Goal: Information Seeking & Learning: Learn about a topic

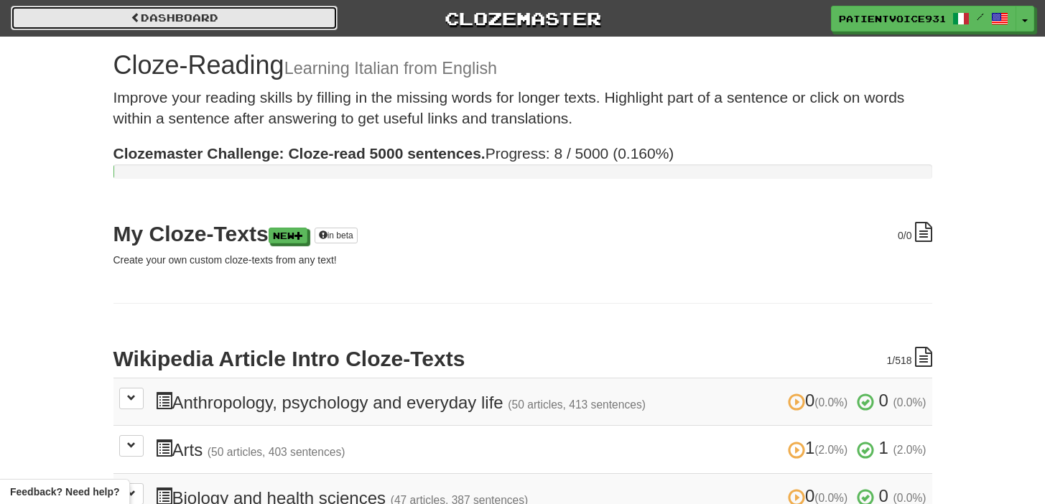
click at [180, 10] on link "Dashboard" at bounding box center [174, 18] width 327 height 24
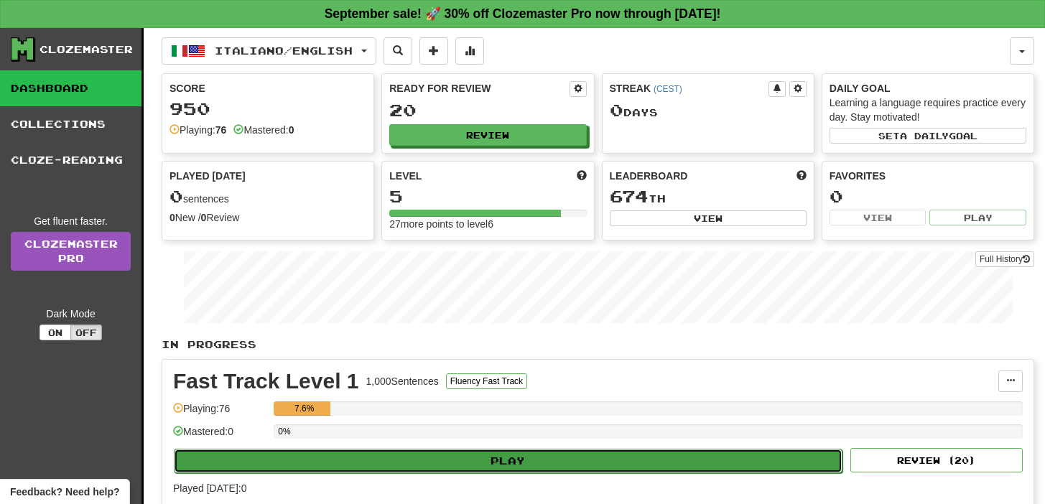
click at [591, 465] on button "Play" at bounding box center [508, 461] width 669 height 24
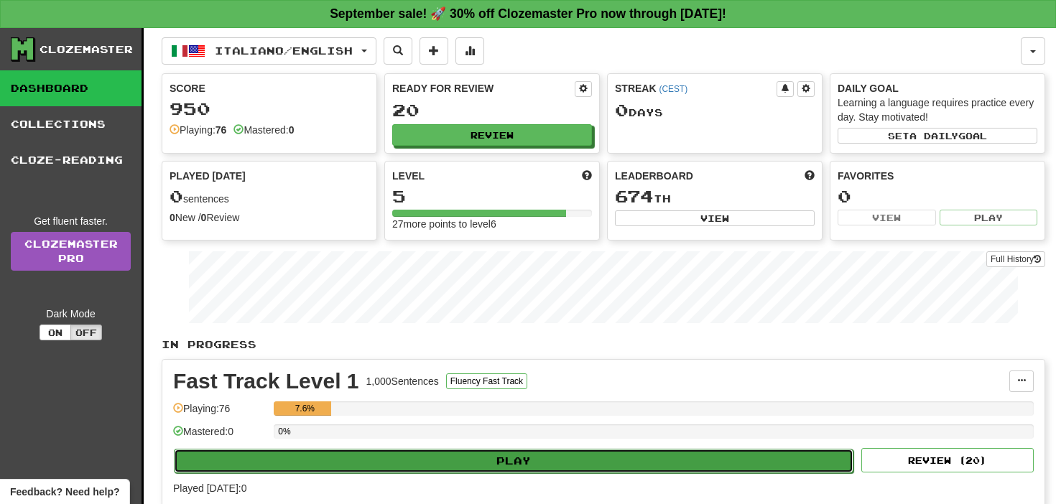
select select "**"
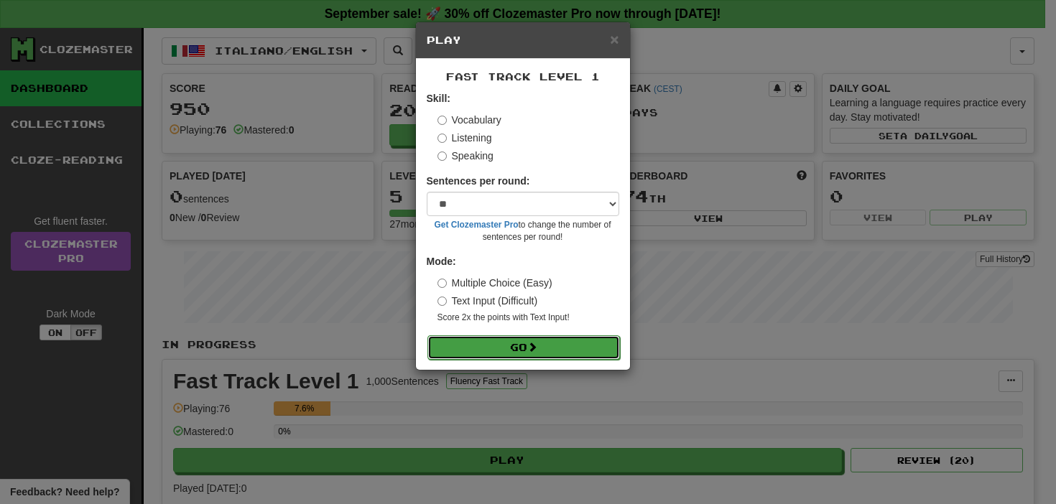
click at [576, 356] on button "Go" at bounding box center [523, 347] width 192 height 24
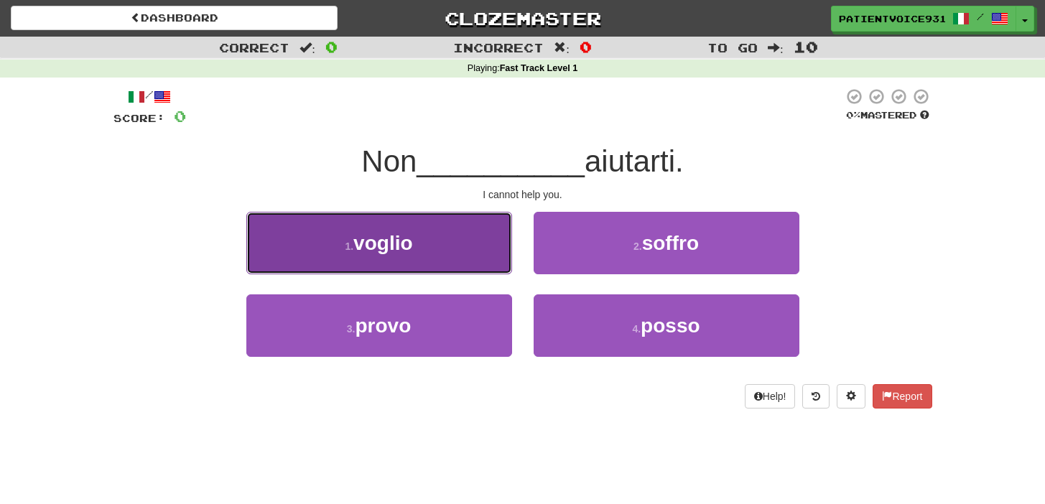
click at [430, 258] on button "1 . voglio" at bounding box center [379, 243] width 266 height 62
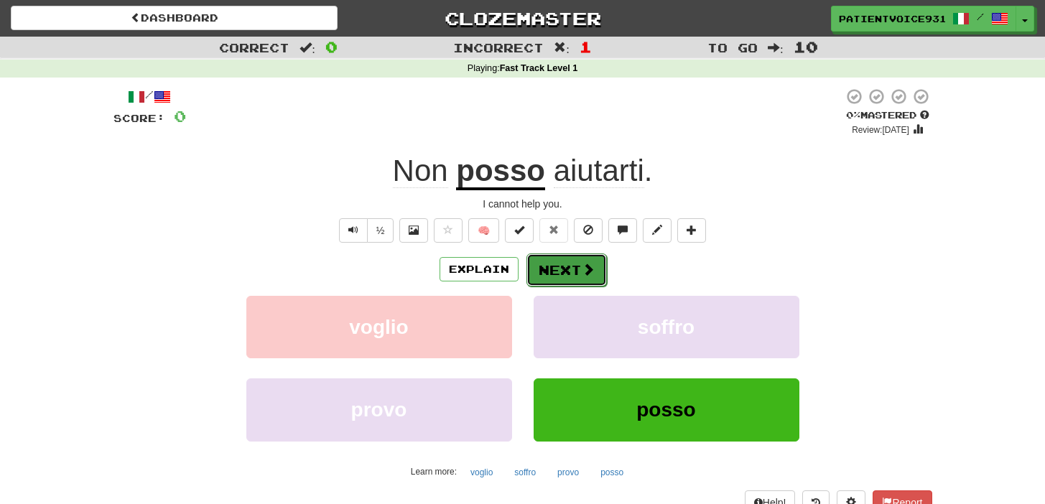
click at [562, 283] on button "Next" at bounding box center [566, 270] width 80 height 33
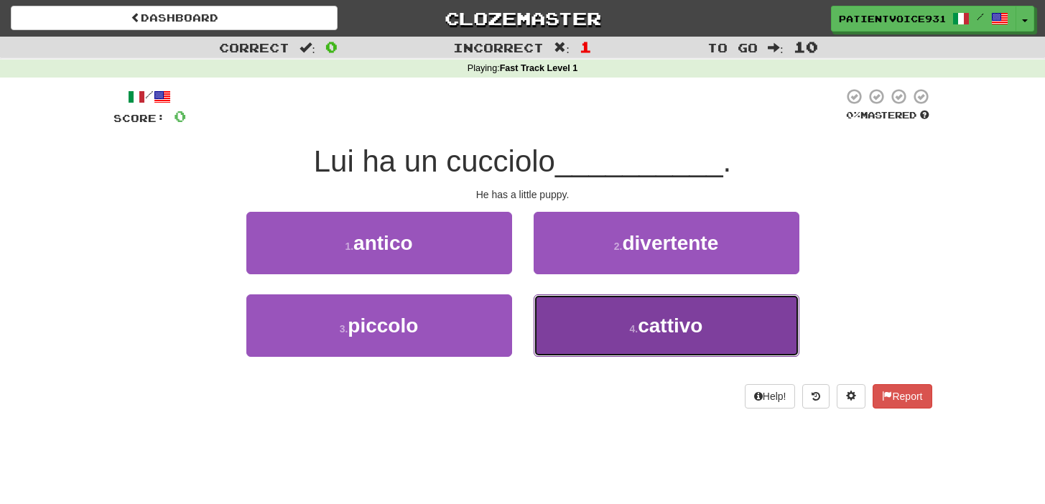
click at [652, 334] on span "cattivo" at bounding box center [670, 326] width 65 height 22
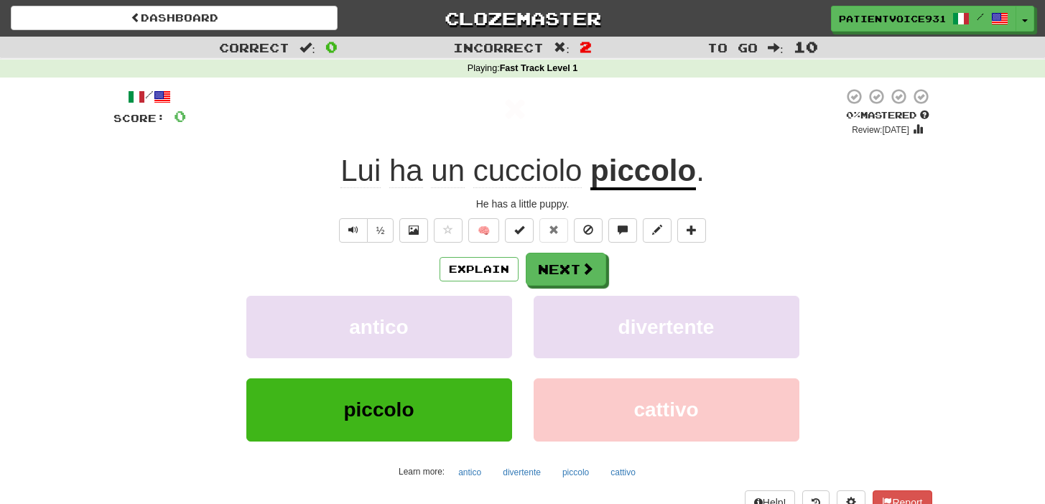
click at [535, 174] on span "cucciolo" at bounding box center [527, 171] width 109 height 34
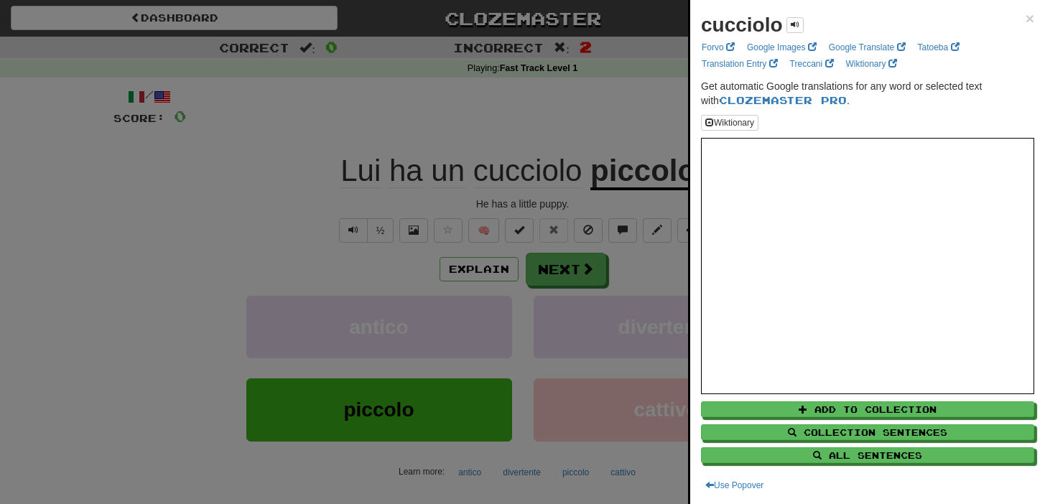
click at [1024, 18] on div "cucciolo × Forvo Google Images Google Translate Tatoeba Translation Entry Trecc…" at bounding box center [867, 252] width 355 height 504
click at [1026, 19] on span "×" at bounding box center [1030, 18] width 9 height 17
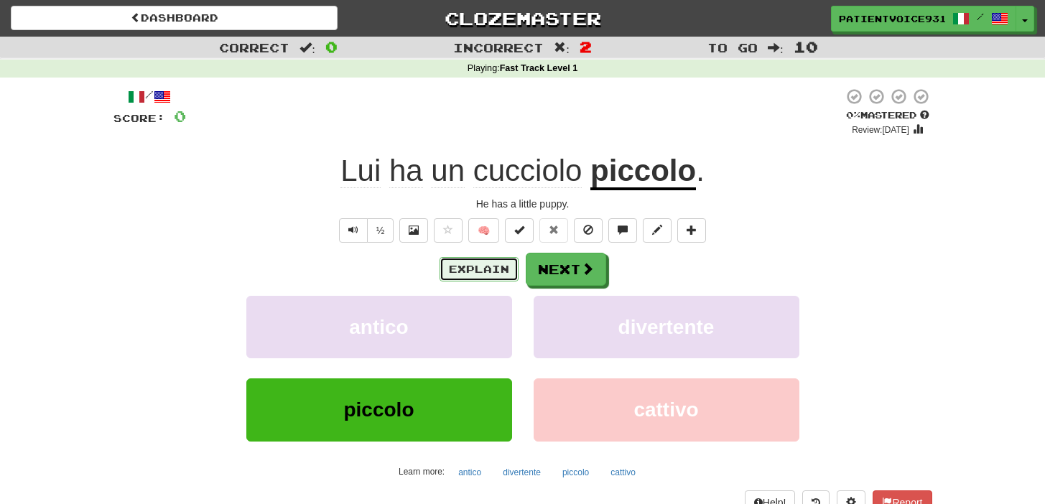
click at [484, 272] on button "Explain" at bounding box center [479, 269] width 79 height 24
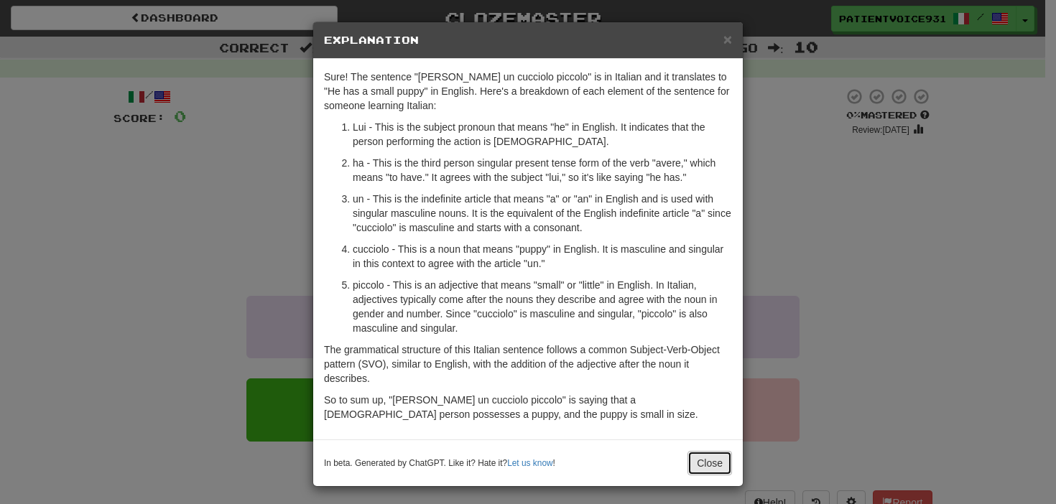
click at [700, 465] on button "Close" at bounding box center [709, 463] width 45 height 24
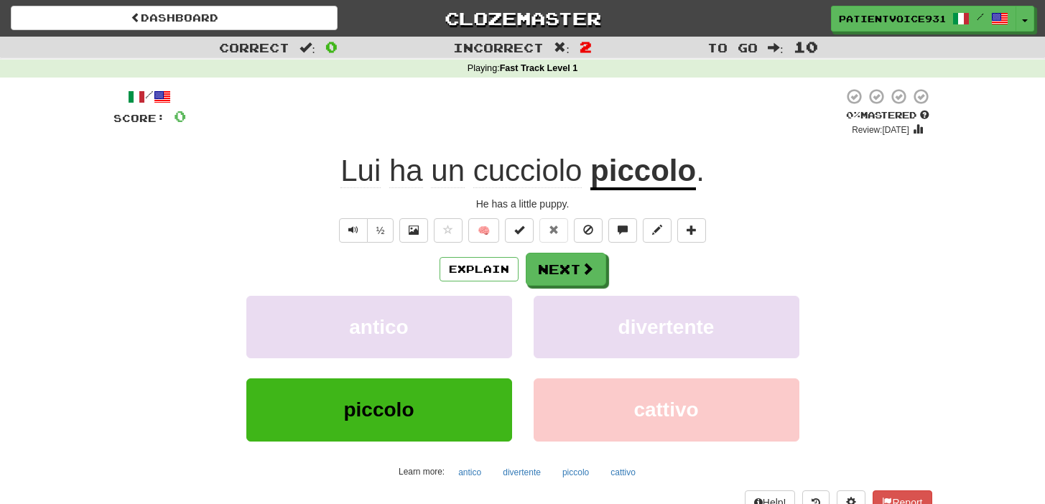
click at [558, 247] on div "/ Score: 0 0 % Mastered Review: 2025-09-17 Lui ha un cucciolo piccolo . He has …" at bounding box center [522, 301] width 819 height 427
click at [562, 270] on button "Next" at bounding box center [566, 270] width 80 height 33
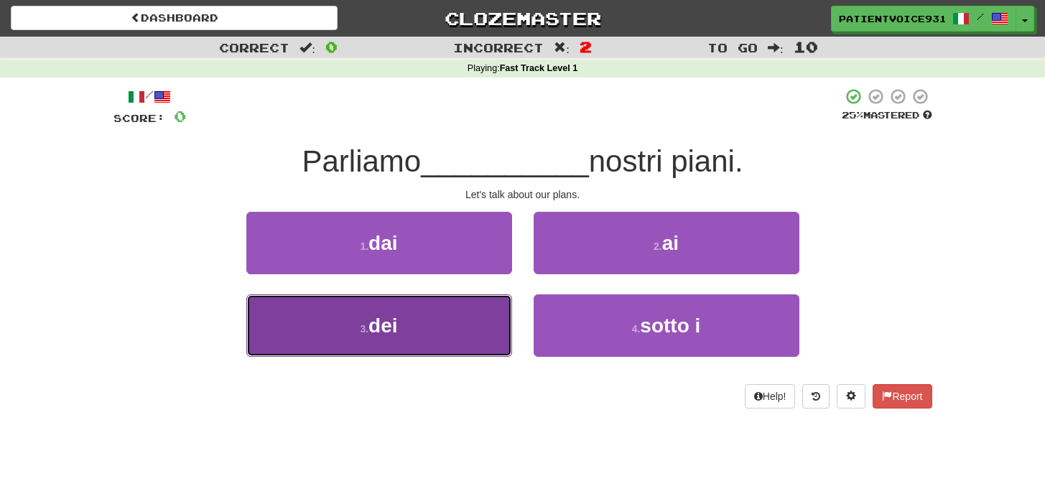
click at [481, 315] on button "3 . dei" at bounding box center [379, 325] width 266 height 62
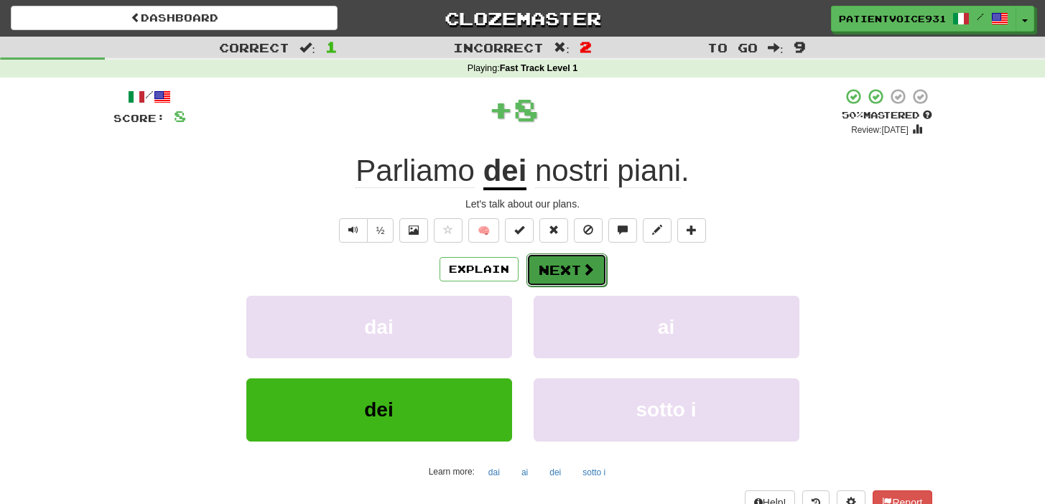
click at [597, 274] on button "Next" at bounding box center [566, 270] width 80 height 33
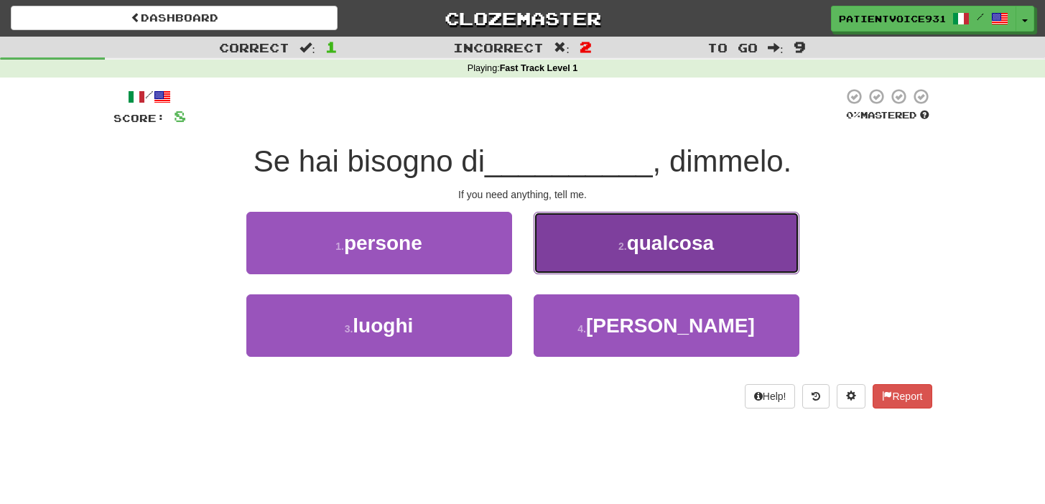
click at [623, 246] on small "2 ." at bounding box center [622, 246] width 9 height 11
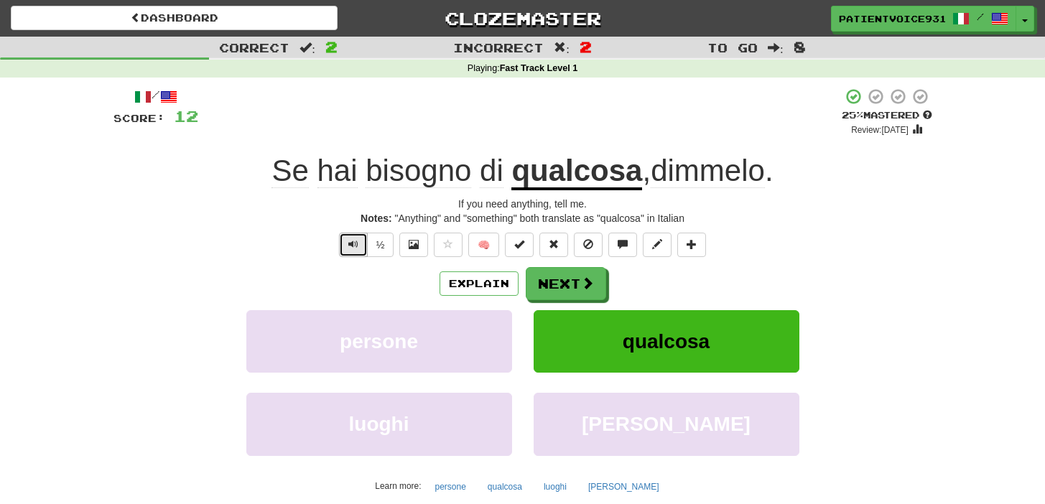
click at [358, 241] on span "Text-to-speech controls" at bounding box center [353, 244] width 10 height 10
click at [575, 284] on button "Next" at bounding box center [566, 284] width 80 height 33
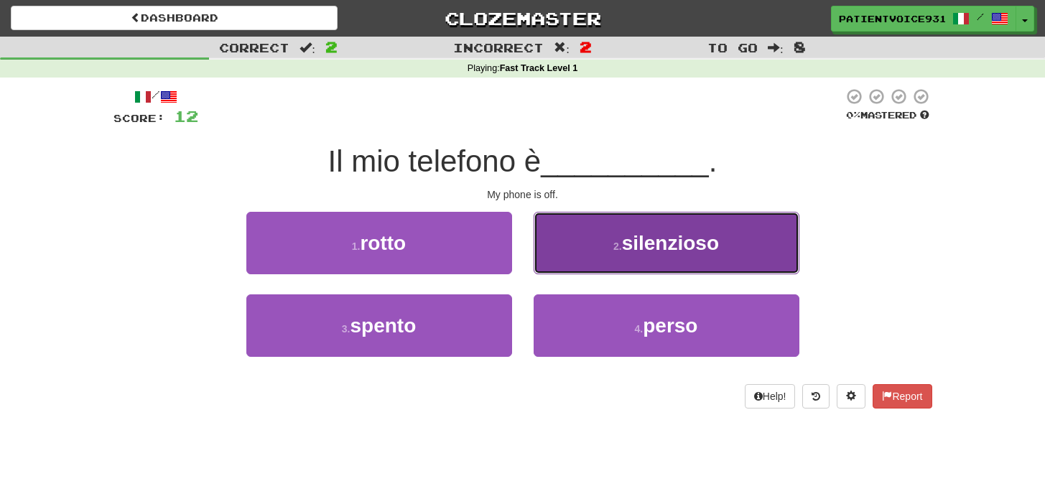
click at [682, 259] on button "2 . silenzioso" at bounding box center [667, 243] width 266 height 62
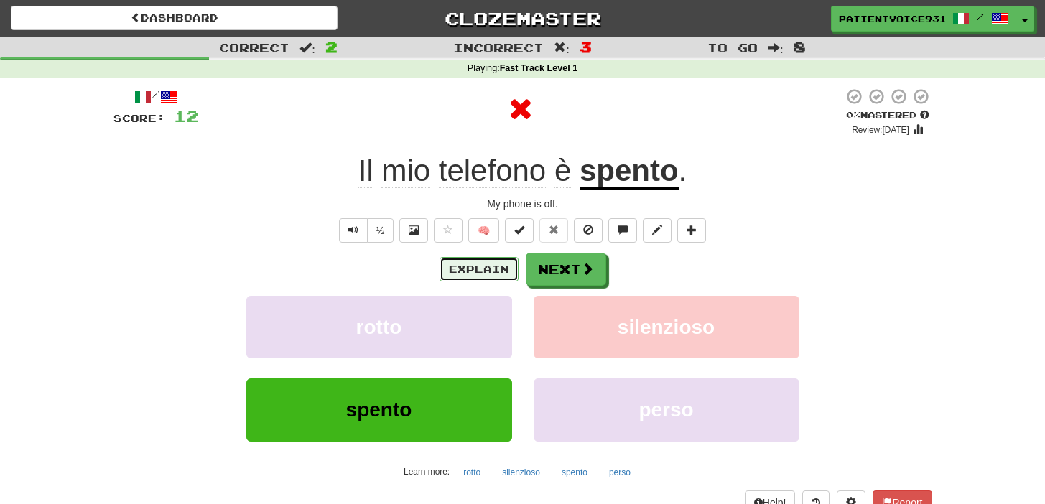
click at [453, 271] on button "Explain" at bounding box center [479, 269] width 79 height 24
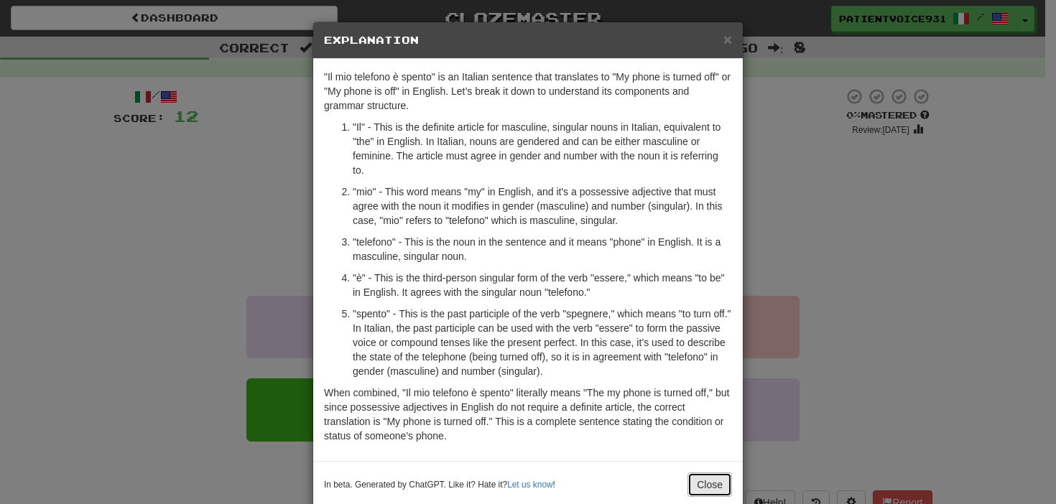
click at [715, 483] on button "Close" at bounding box center [709, 485] width 45 height 24
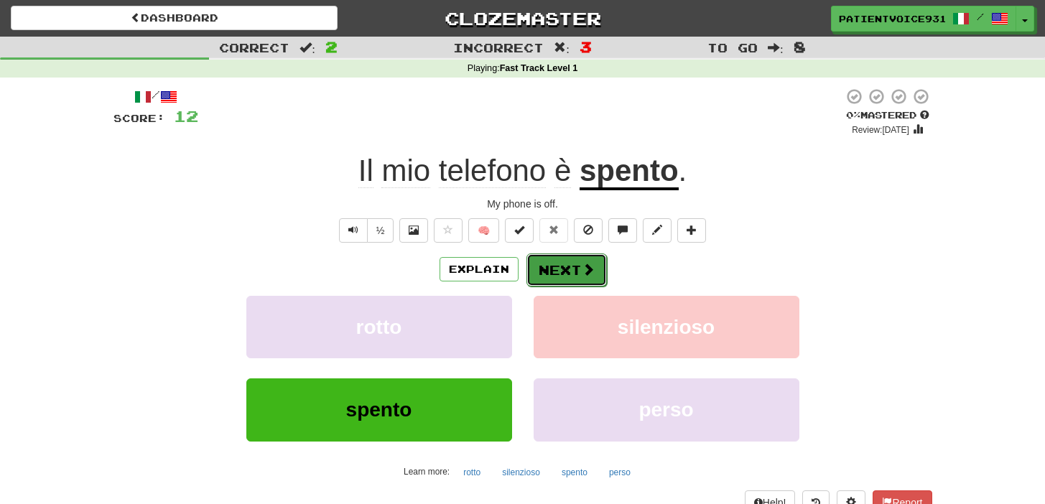
click at [559, 274] on button "Next" at bounding box center [566, 270] width 80 height 33
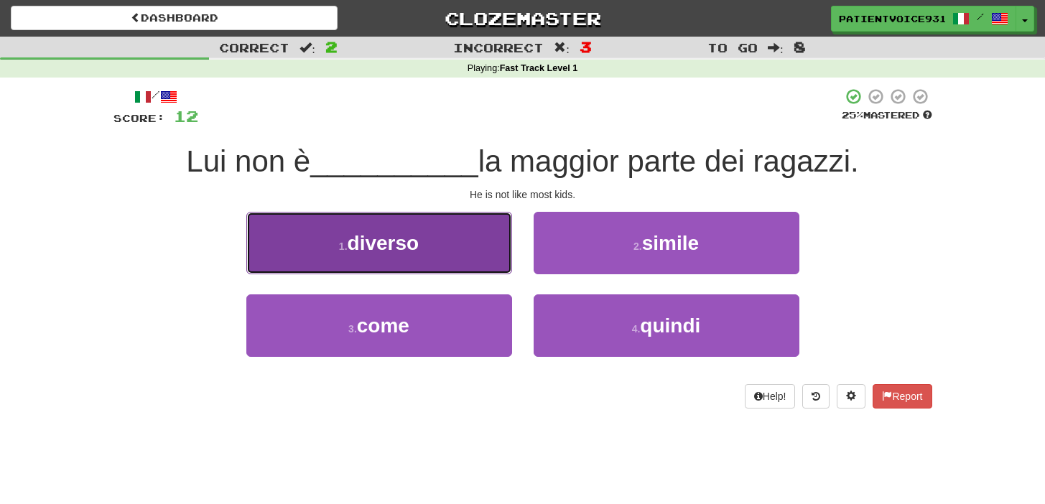
click at [495, 271] on button "1 . diverso" at bounding box center [379, 243] width 266 height 62
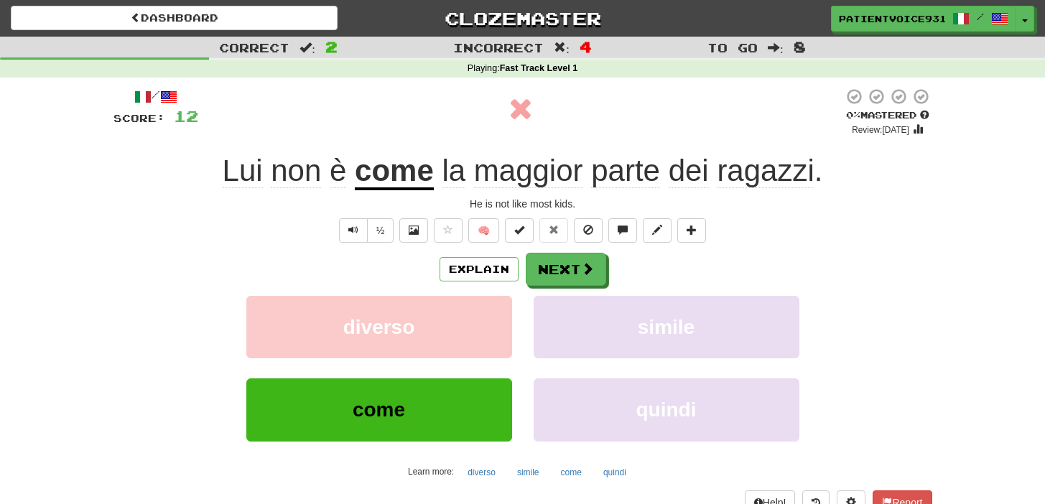
click at [563, 287] on div "Explain Next diverso simile come quindi Learn more: diverso simile come quindi" at bounding box center [522, 368] width 819 height 231
click at [566, 272] on button "Next" at bounding box center [566, 270] width 80 height 33
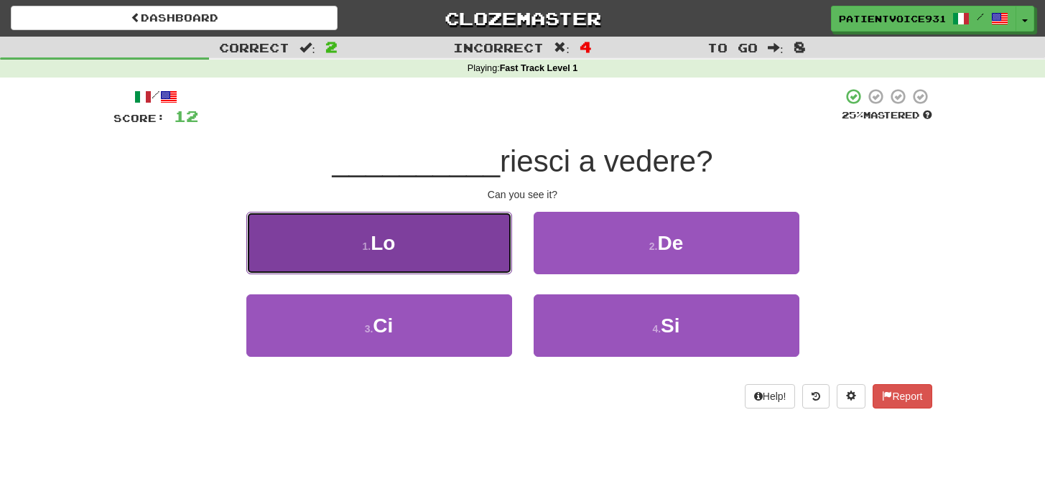
click at [468, 239] on button "1 . Lo" at bounding box center [379, 243] width 266 height 62
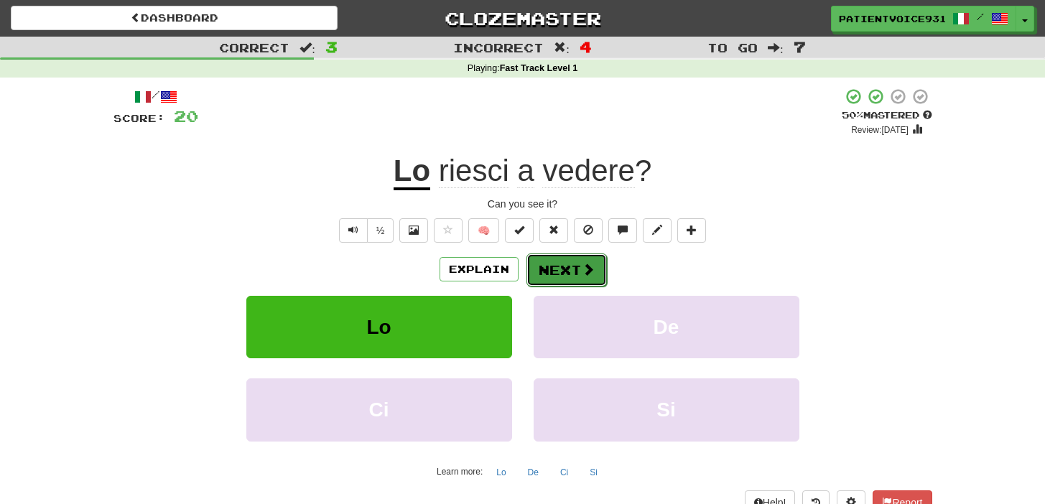
click at [567, 266] on button "Next" at bounding box center [566, 270] width 80 height 33
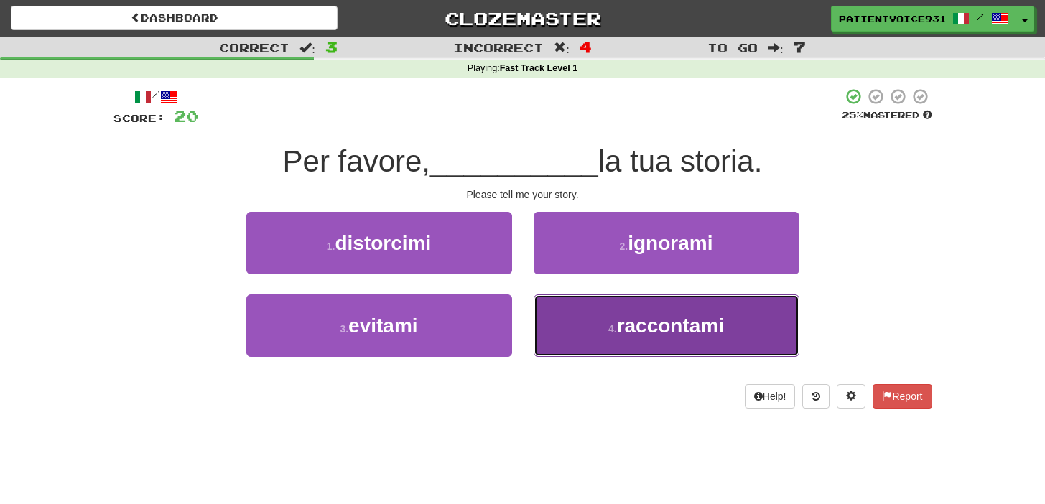
click at [642, 323] on span "raccontami" at bounding box center [670, 326] width 107 height 22
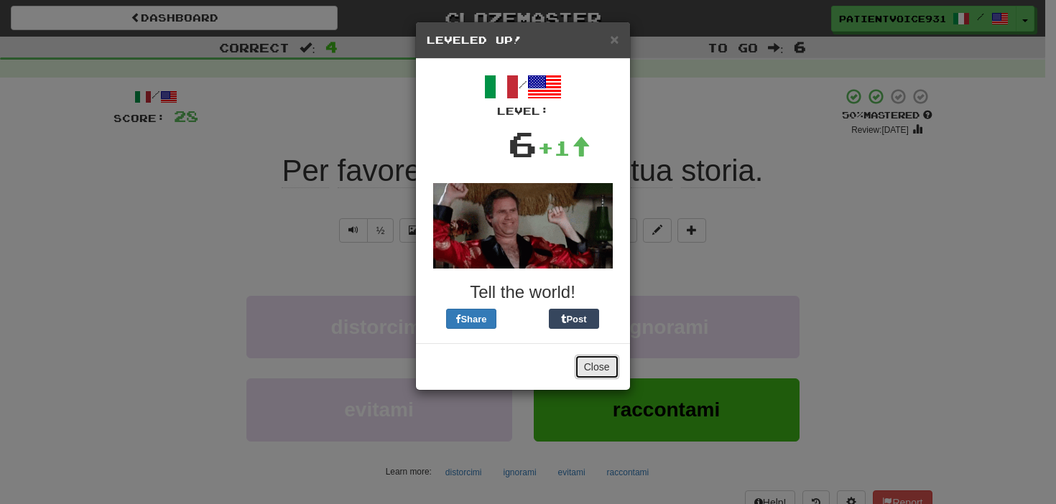
click at [605, 358] on button "Close" at bounding box center [597, 367] width 45 height 24
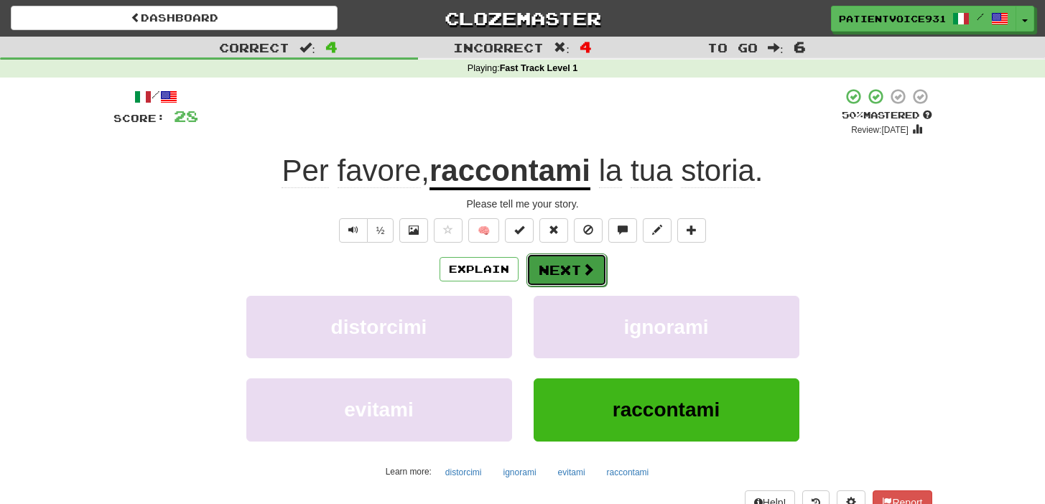
click at [583, 279] on button "Next" at bounding box center [566, 270] width 80 height 33
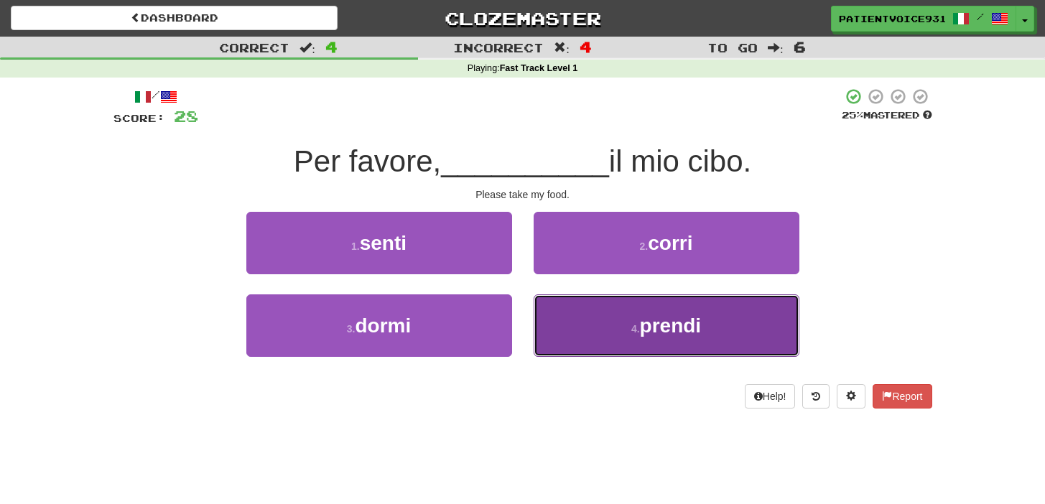
click at [613, 312] on button "4 . prendi" at bounding box center [667, 325] width 266 height 62
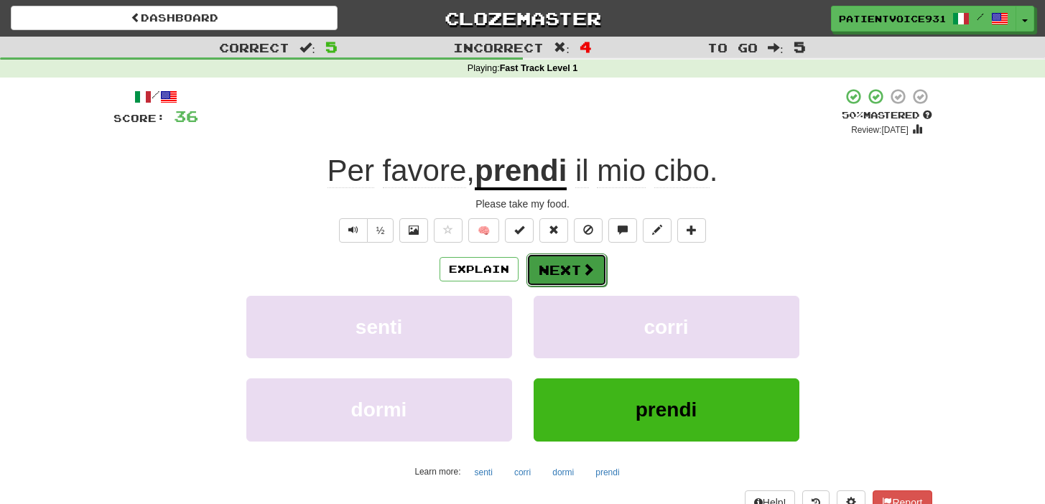
click at [583, 270] on span at bounding box center [588, 269] width 13 height 13
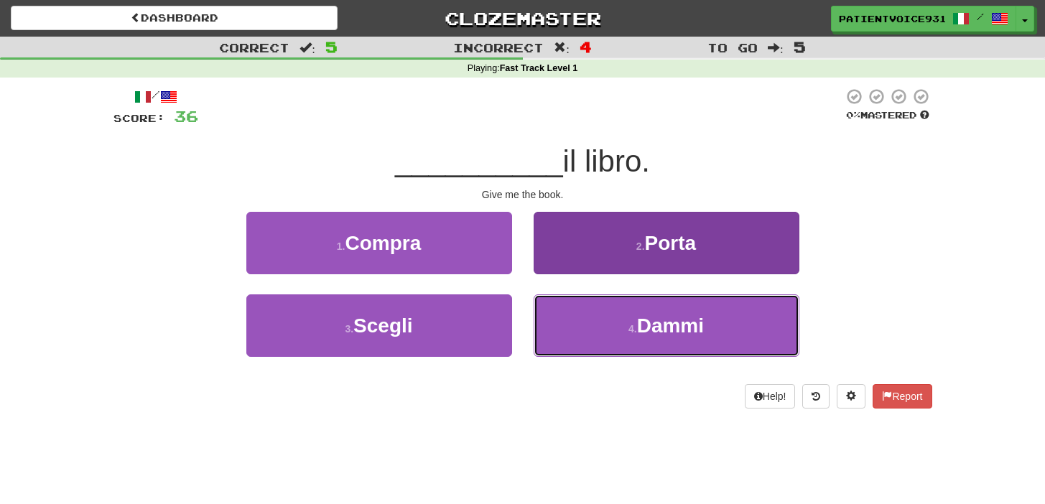
click at [603, 305] on button "4 . Dammi" at bounding box center [667, 325] width 266 height 62
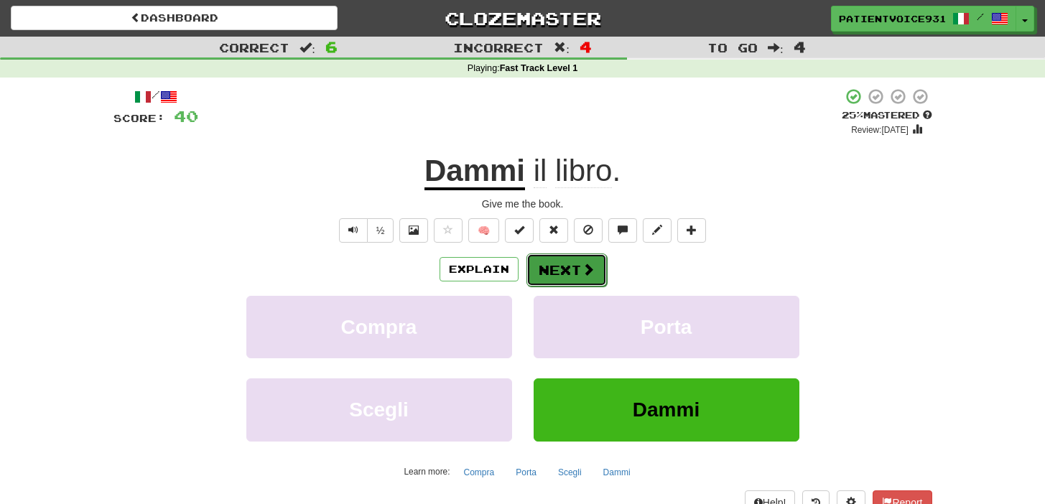
click at [585, 265] on span at bounding box center [588, 269] width 13 height 13
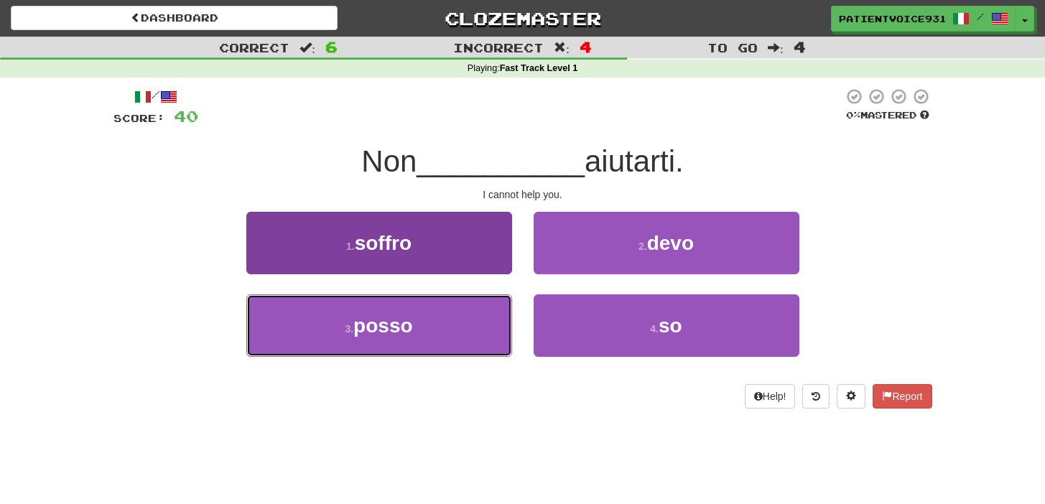
click at [488, 306] on button "3 . posso" at bounding box center [379, 325] width 266 height 62
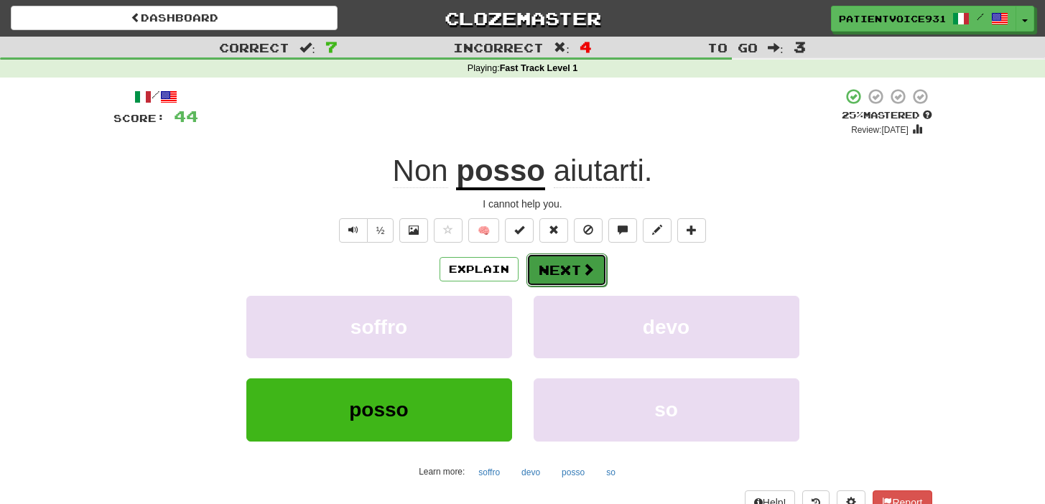
click at [575, 275] on button "Next" at bounding box center [566, 270] width 80 height 33
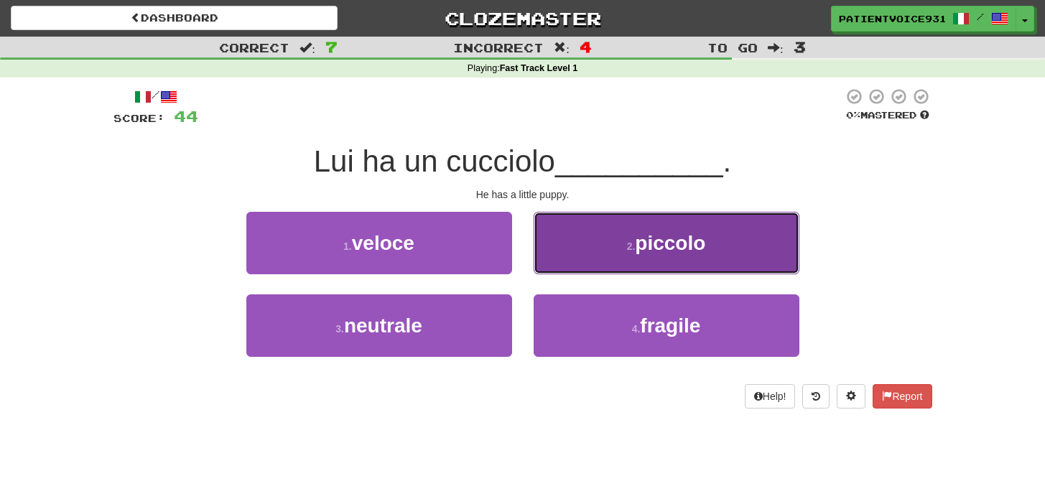
click at [683, 251] on span "piccolo" at bounding box center [670, 243] width 70 height 22
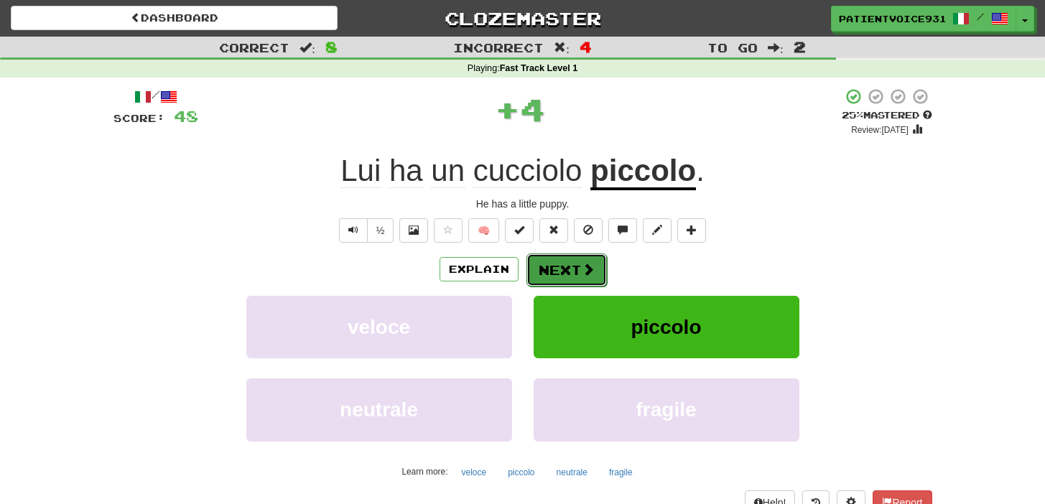
click at [567, 275] on button "Next" at bounding box center [566, 270] width 80 height 33
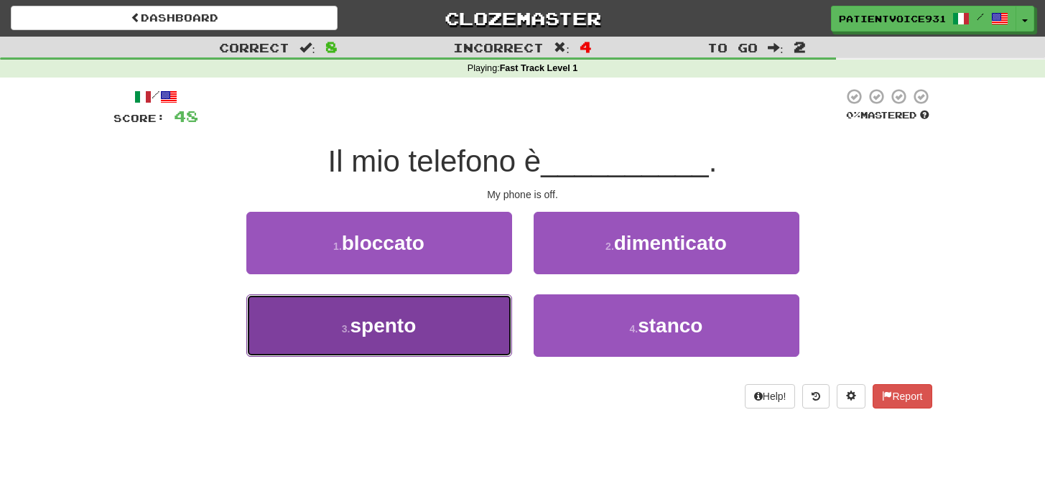
click at [452, 345] on button "3 . spento" at bounding box center [379, 325] width 266 height 62
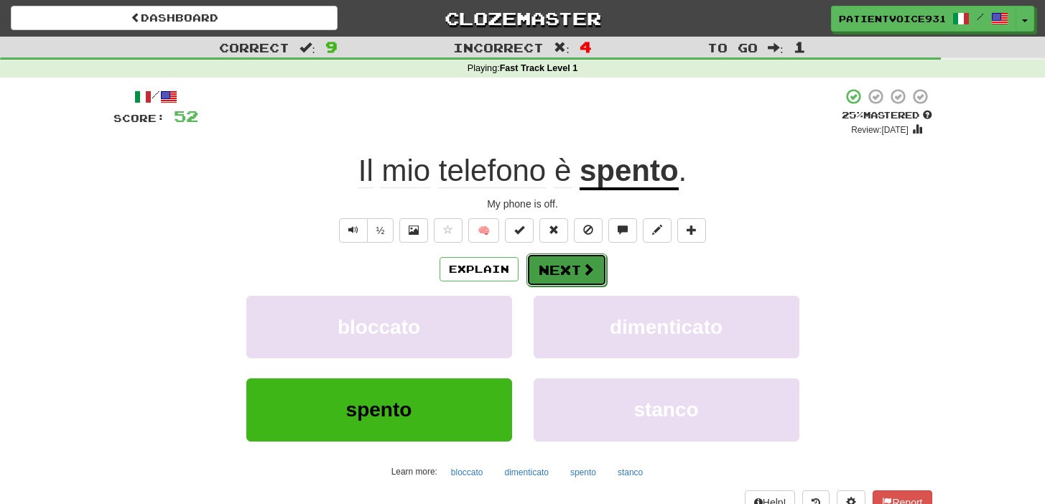
click at [591, 282] on button "Next" at bounding box center [566, 270] width 80 height 33
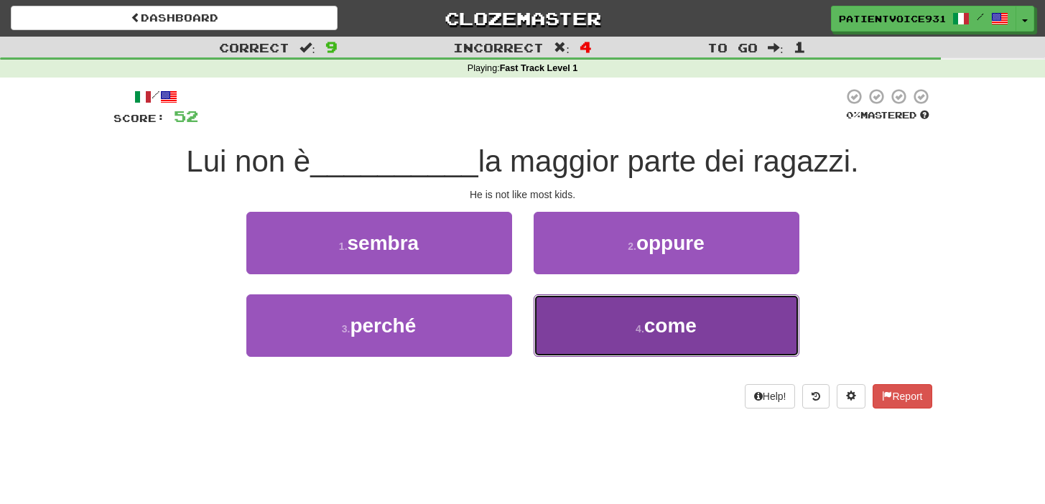
click at [631, 327] on button "4 . come" at bounding box center [667, 325] width 266 height 62
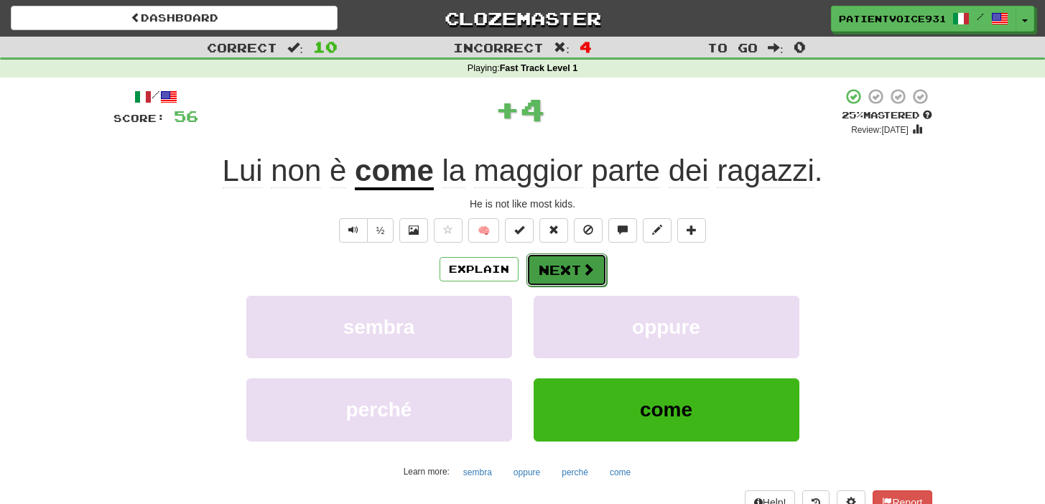
click at [558, 266] on button "Next" at bounding box center [566, 270] width 80 height 33
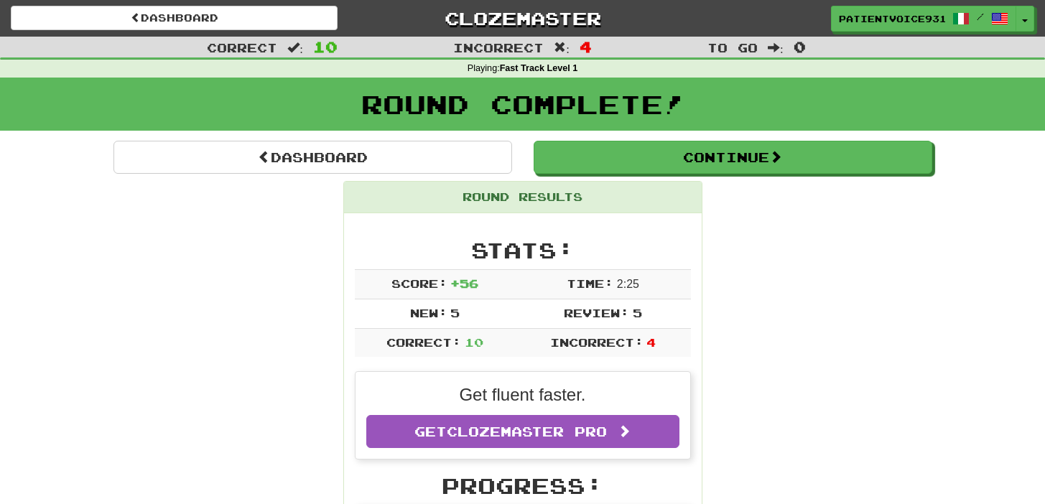
click at [508, 93] on h1 "Round Complete!" at bounding box center [522, 104] width 1035 height 29
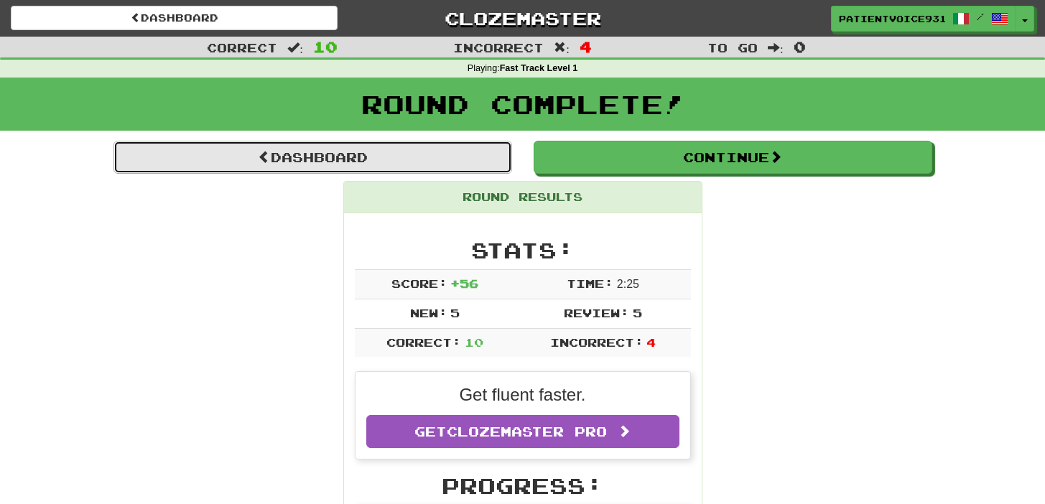
click at [450, 148] on link "Dashboard" at bounding box center [312, 157] width 399 height 33
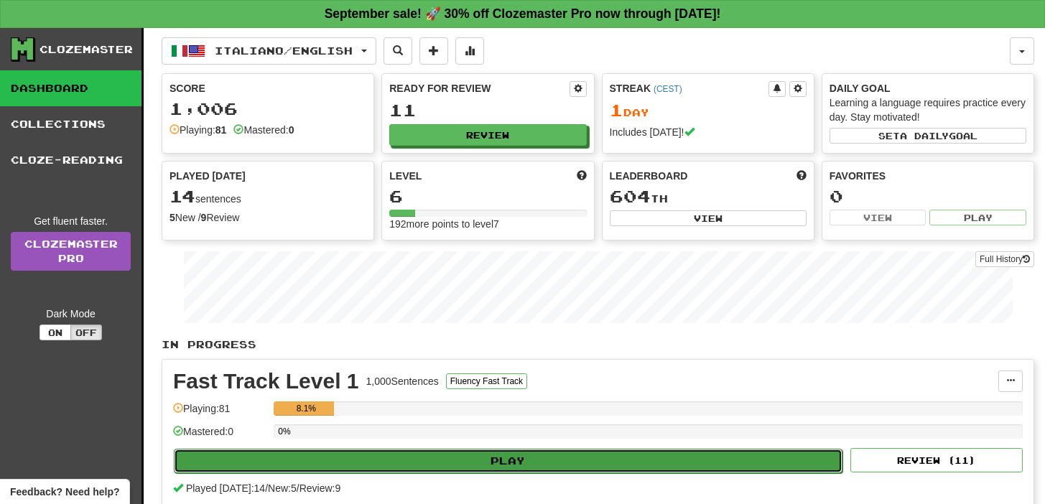
click at [460, 459] on button "Play" at bounding box center [508, 461] width 669 height 24
select select "**"
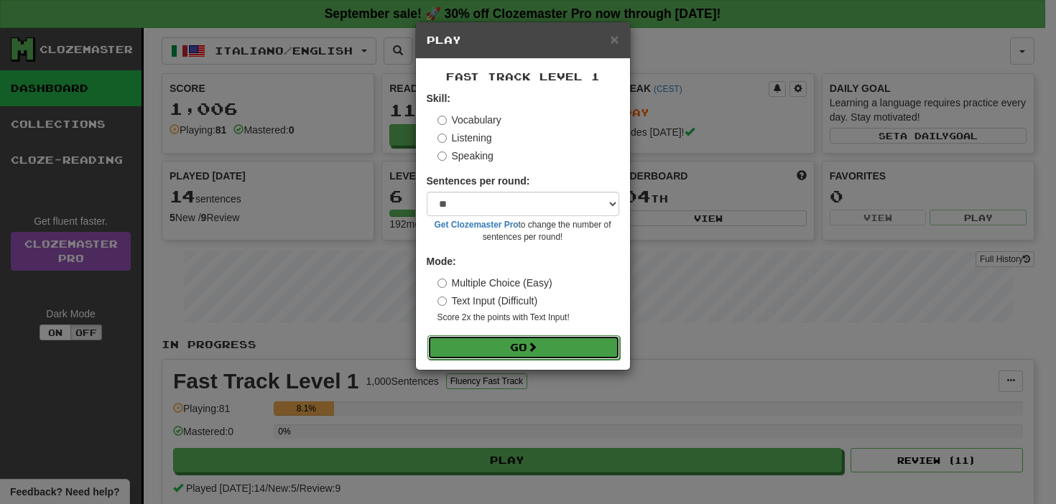
click at [510, 358] on button "Go" at bounding box center [523, 347] width 192 height 24
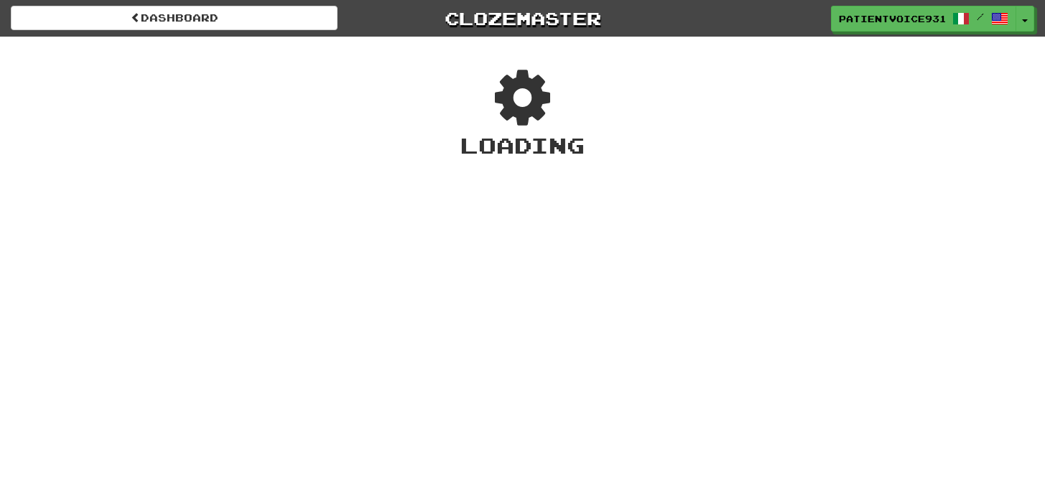
click at [511, 347] on div "Dashboard Clozemaster PatientVoice9317 / Toggle Dropdown Dashboard Leaderboard …" at bounding box center [522, 252] width 1045 height 504
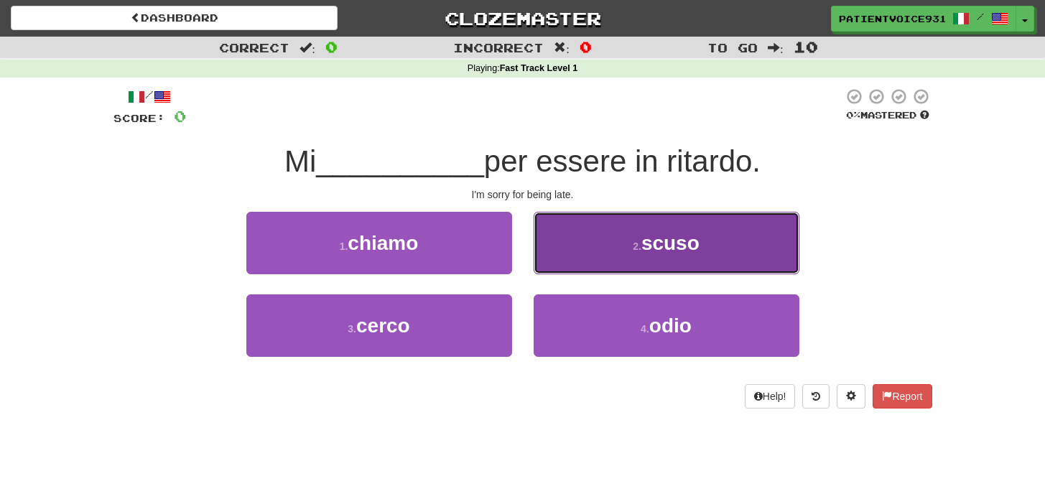
click at [627, 257] on button "2 . scuso" at bounding box center [667, 243] width 266 height 62
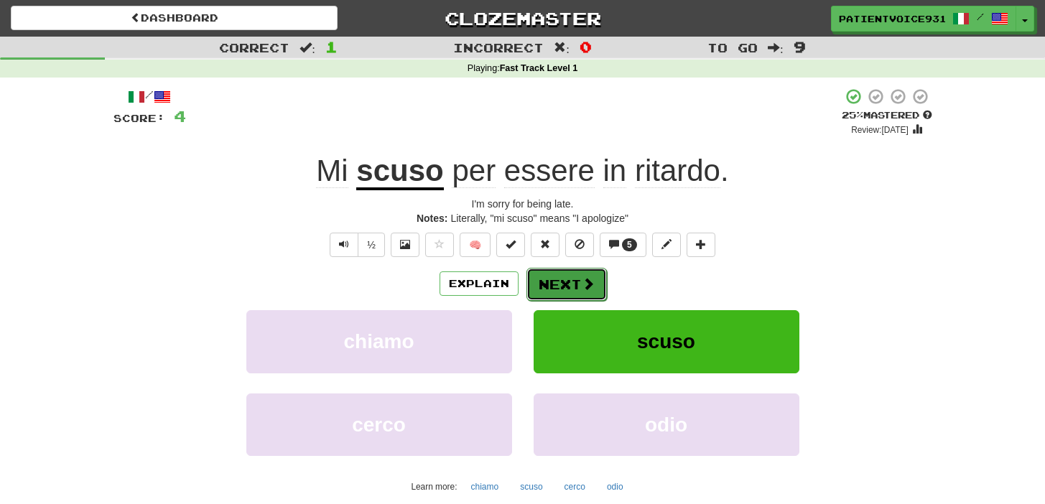
click at [565, 283] on button "Next" at bounding box center [566, 284] width 80 height 33
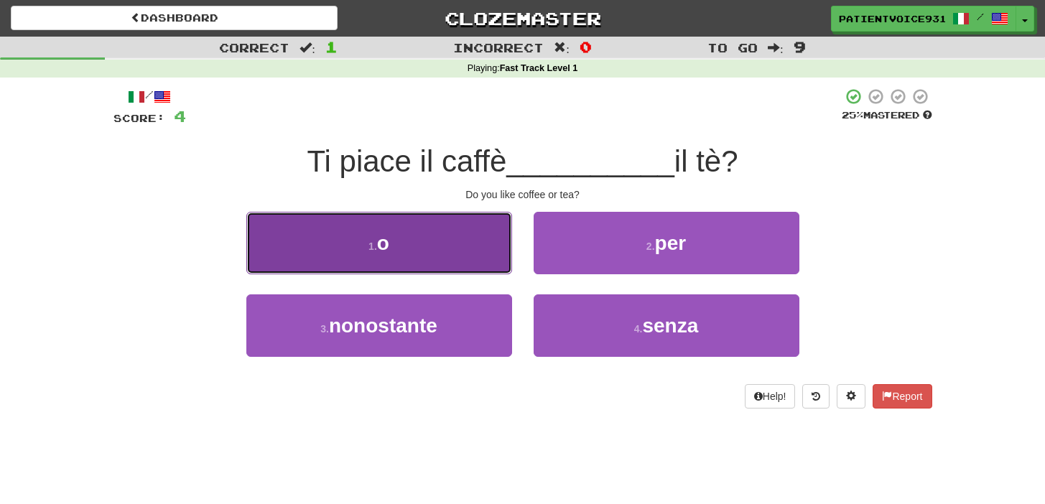
click at [474, 263] on button "1 . o" at bounding box center [379, 243] width 266 height 62
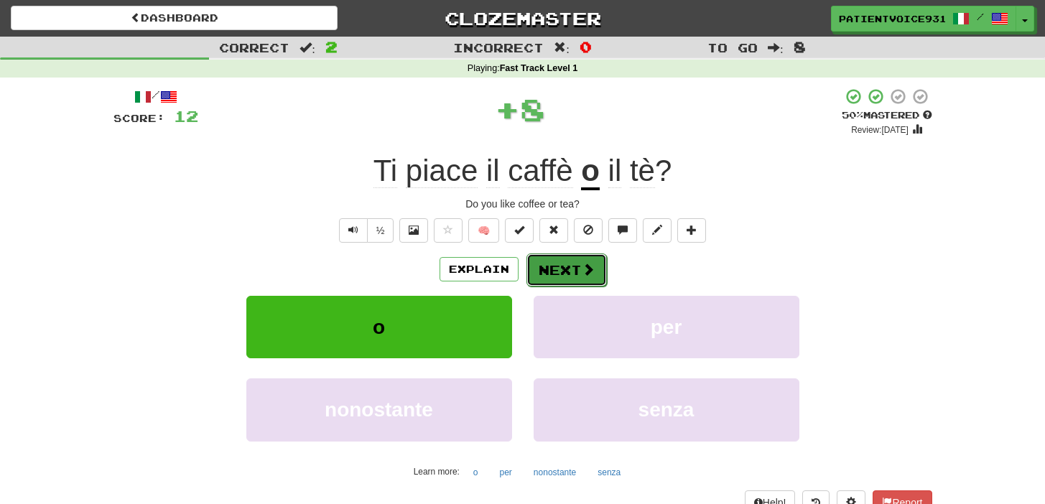
click at [565, 267] on button "Next" at bounding box center [566, 270] width 80 height 33
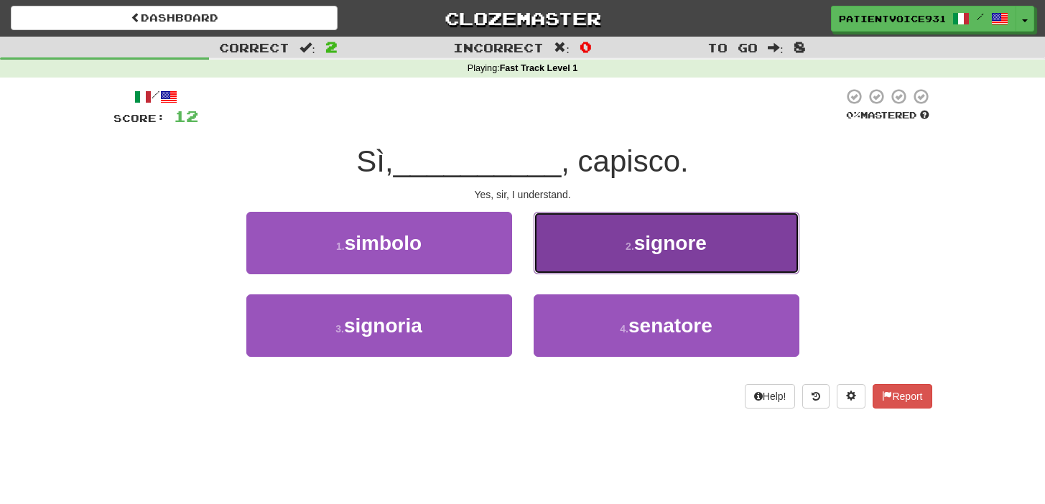
click at [593, 256] on button "2 . [PERSON_NAME]" at bounding box center [667, 243] width 266 height 62
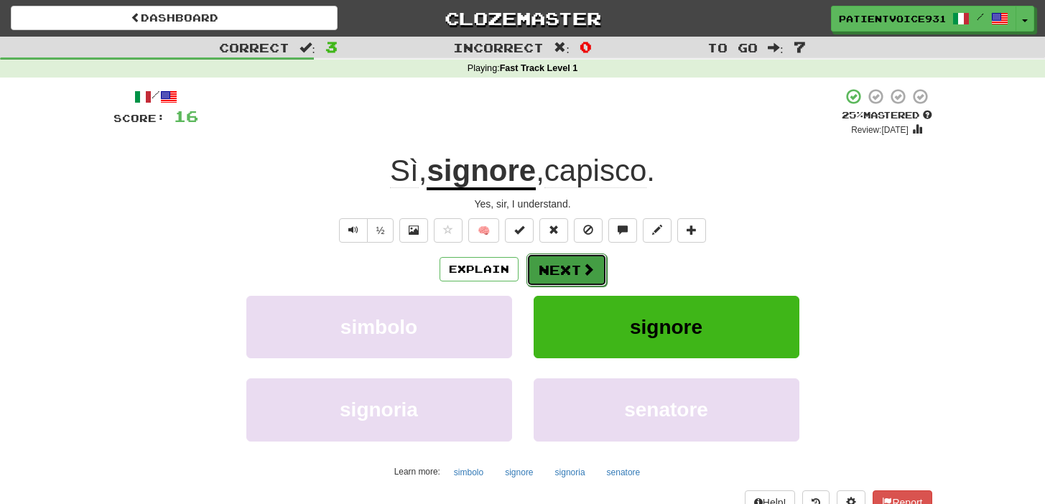
click at [584, 266] on span at bounding box center [588, 269] width 13 height 13
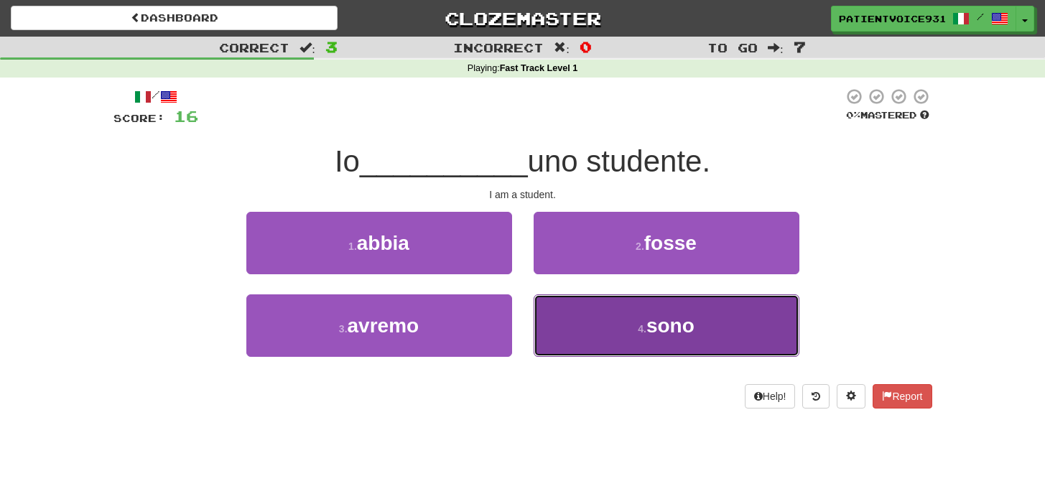
click at [611, 311] on button "4 . sono" at bounding box center [667, 325] width 266 height 62
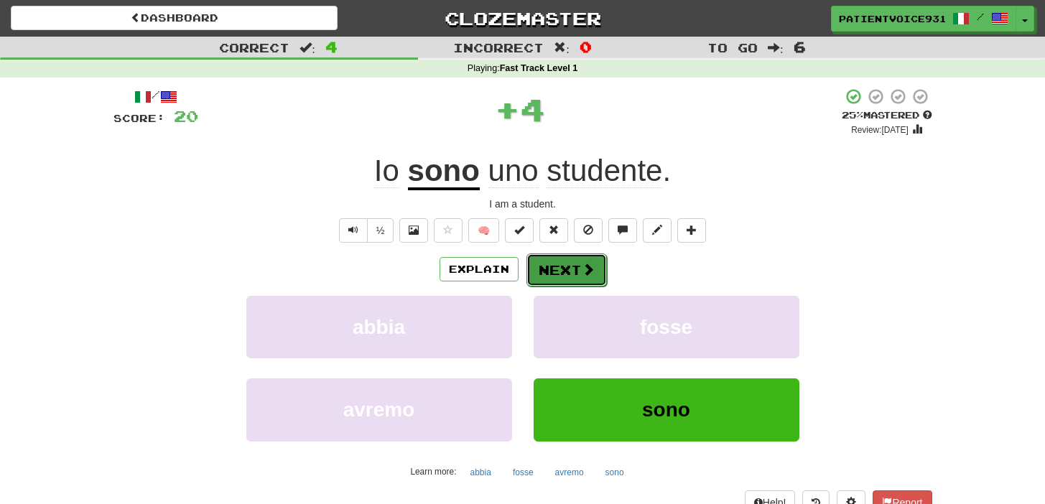
click at [555, 264] on button "Next" at bounding box center [566, 270] width 80 height 33
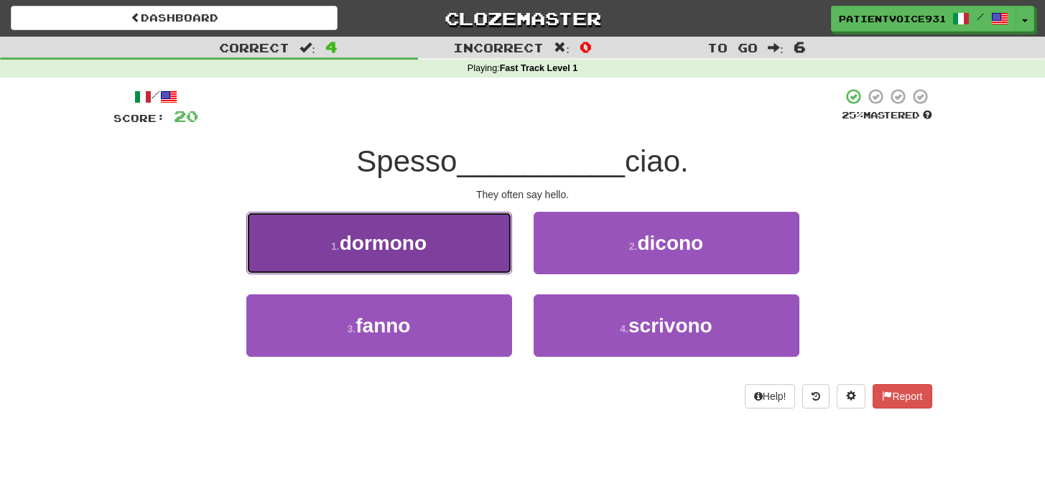
click at [414, 245] on span "dormono" at bounding box center [383, 243] width 87 height 22
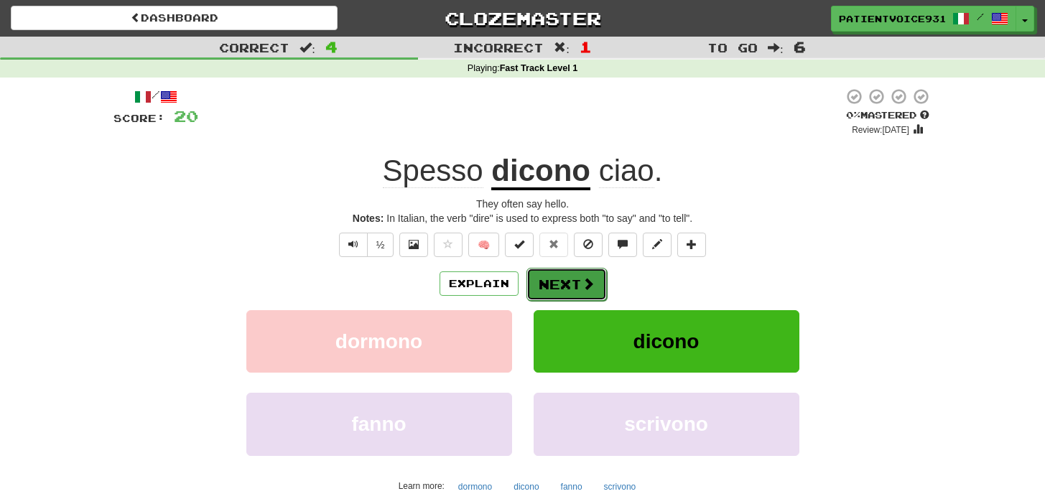
click at [554, 285] on button "Next" at bounding box center [566, 284] width 80 height 33
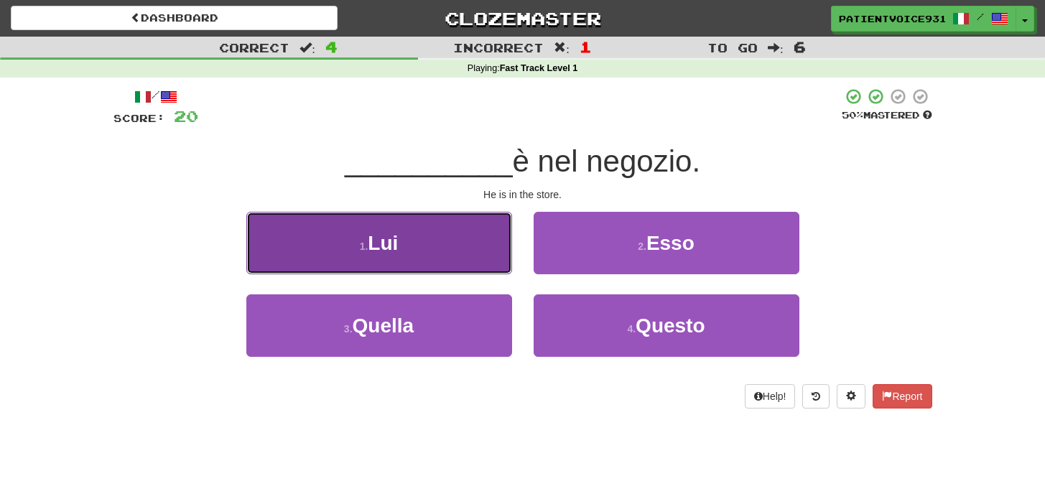
click at [481, 256] on button "1 . Lui" at bounding box center [379, 243] width 266 height 62
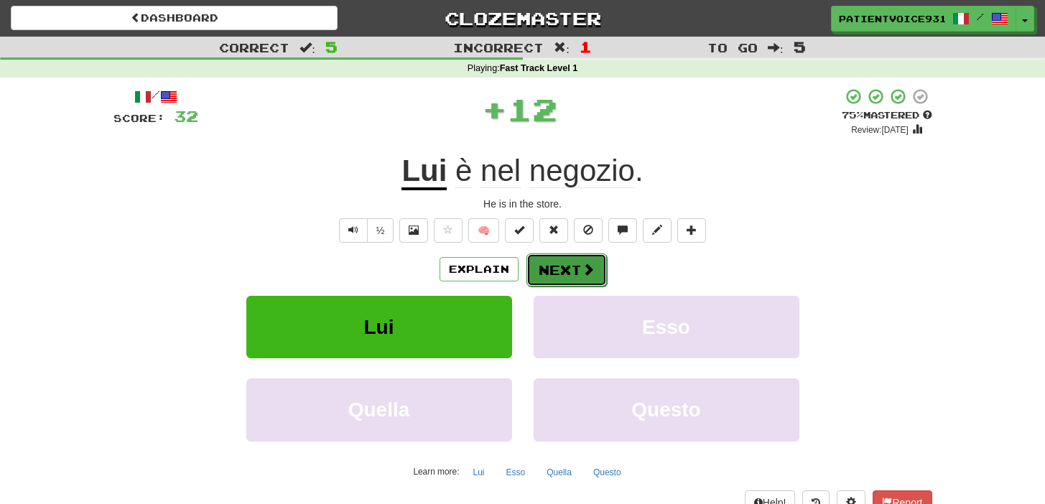
click at [547, 262] on button "Next" at bounding box center [566, 270] width 80 height 33
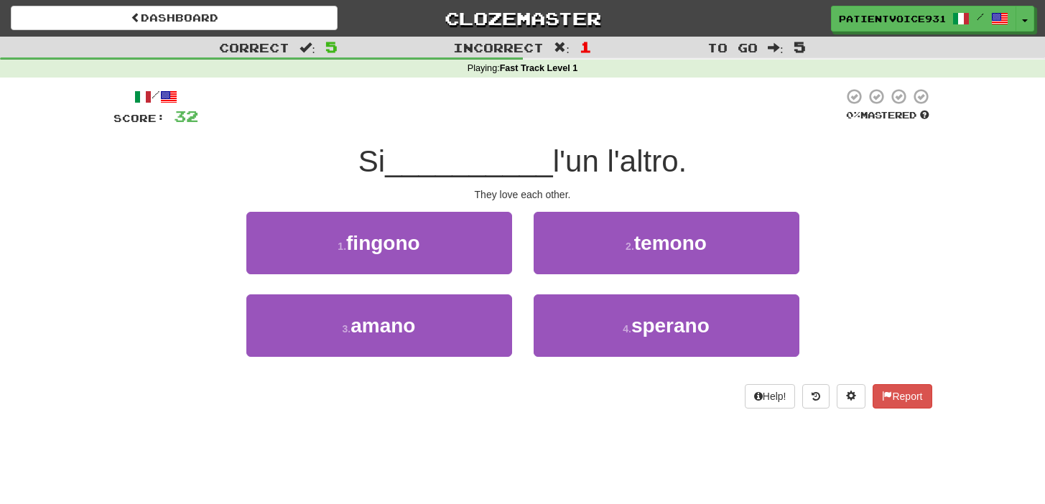
click at [446, 286] on div "1 . fingono" at bounding box center [379, 253] width 287 height 83
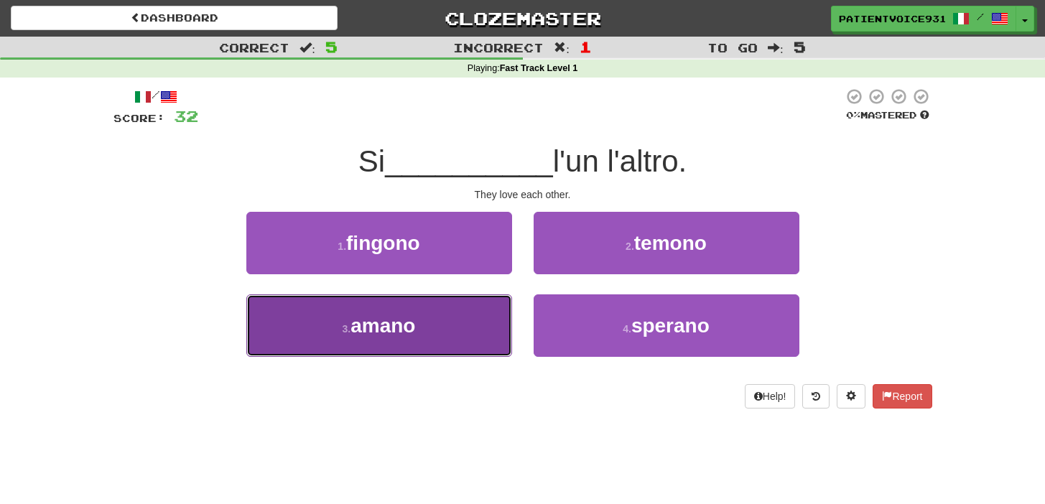
click at [437, 303] on button "3 . amano" at bounding box center [379, 325] width 266 height 62
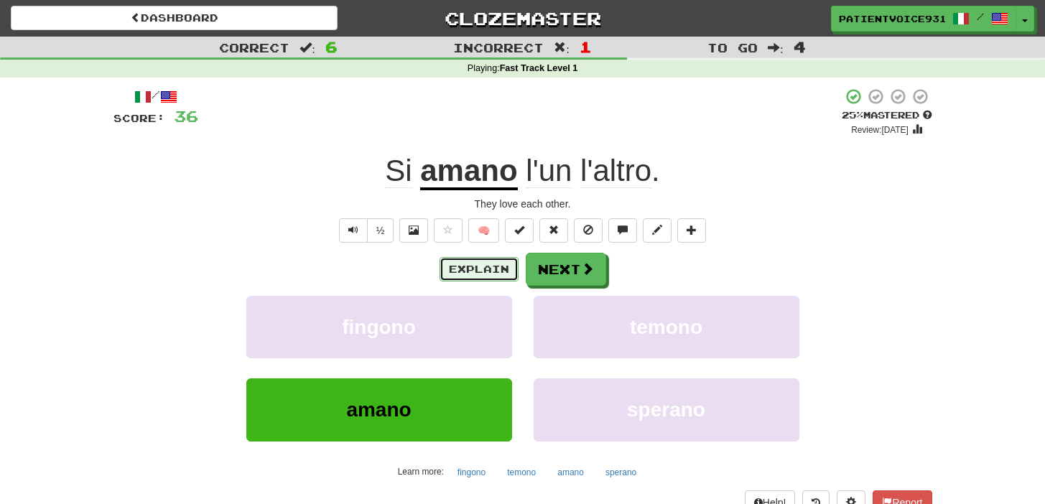
click at [463, 268] on button "Explain" at bounding box center [479, 269] width 79 height 24
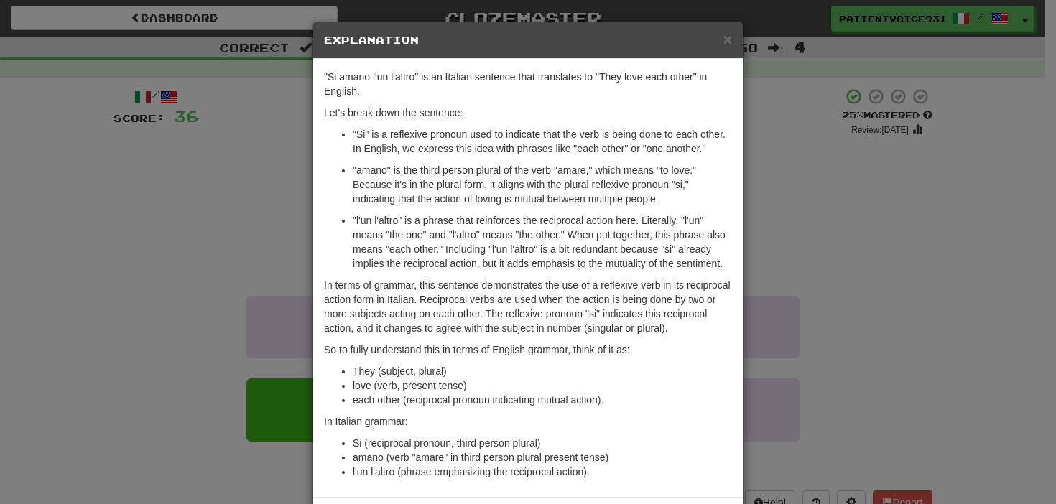
click at [769, 349] on div "× Explanation "Si amano l'un l'altro" is an Italian sentence that translates to…" at bounding box center [528, 252] width 1056 height 504
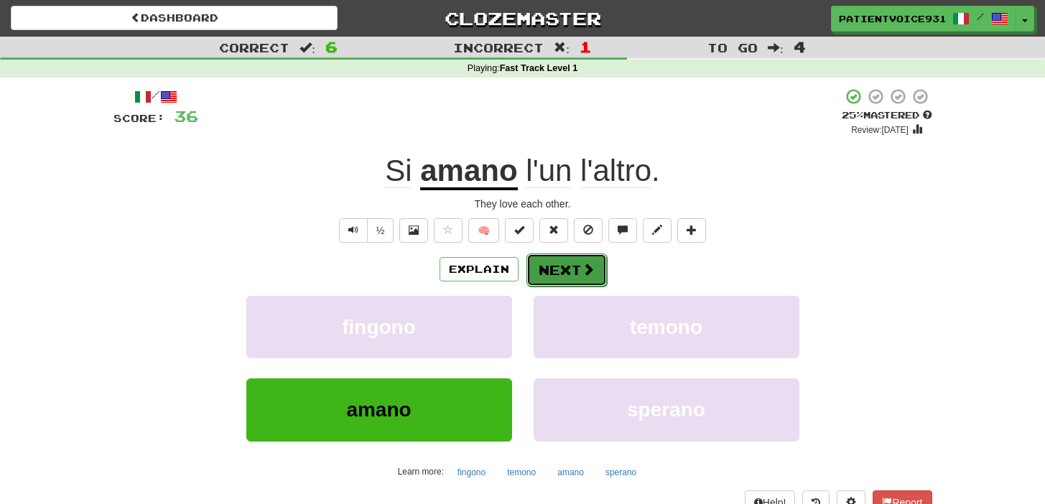
click at [574, 274] on button "Next" at bounding box center [566, 270] width 80 height 33
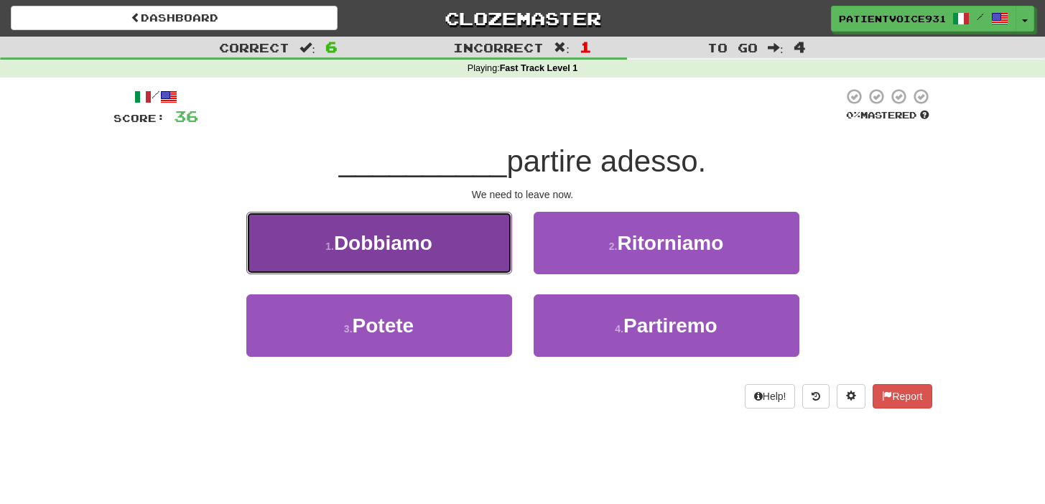
click at [309, 232] on button "1 . Dobbiamo" at bounding box center [379, 243] width 266 height 62
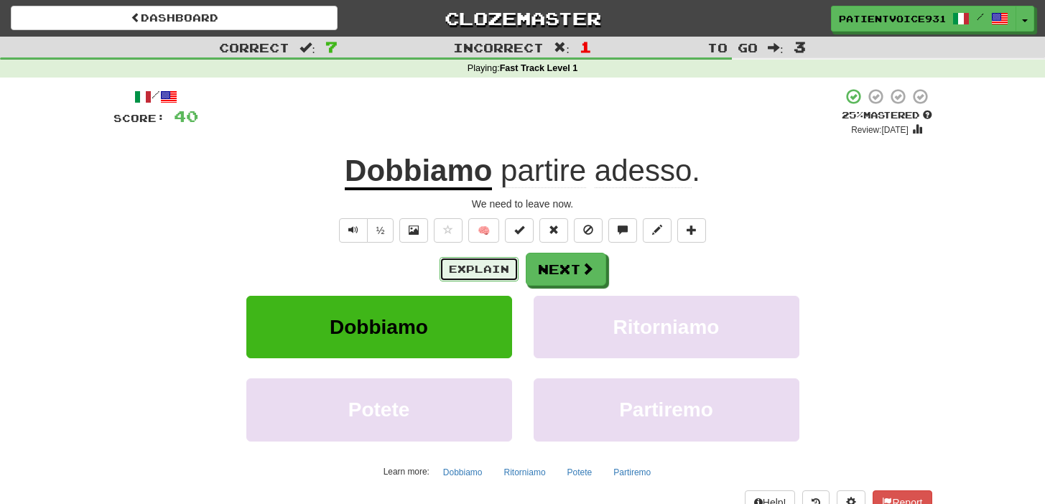
click at [496, 265] on button "Explain" at bounding box center [479, 269] width 79 height 24
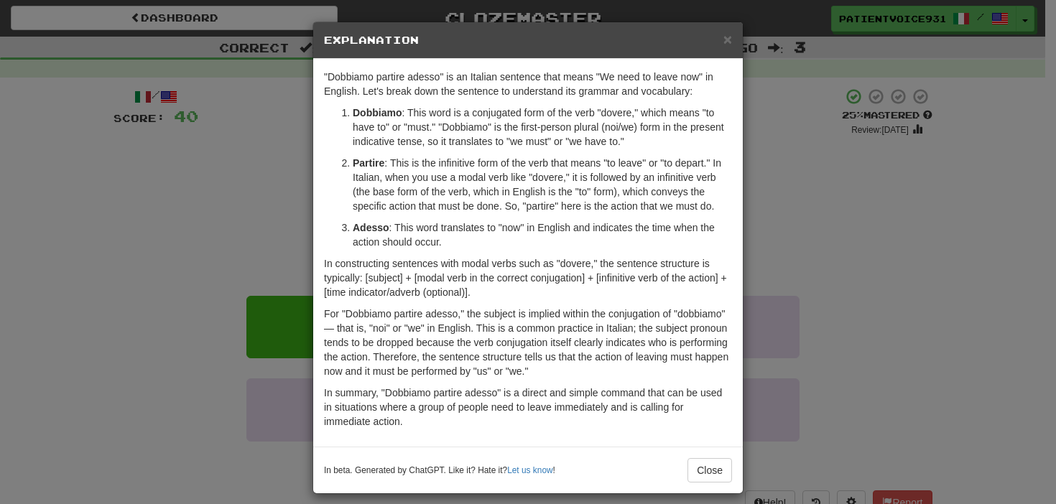
click at [817, 358] on div "× Explanation "Dobbiamo partire adesso" is an Italian sentence that means "We n…" at bounding box center [528, 252] width 1056 height 504
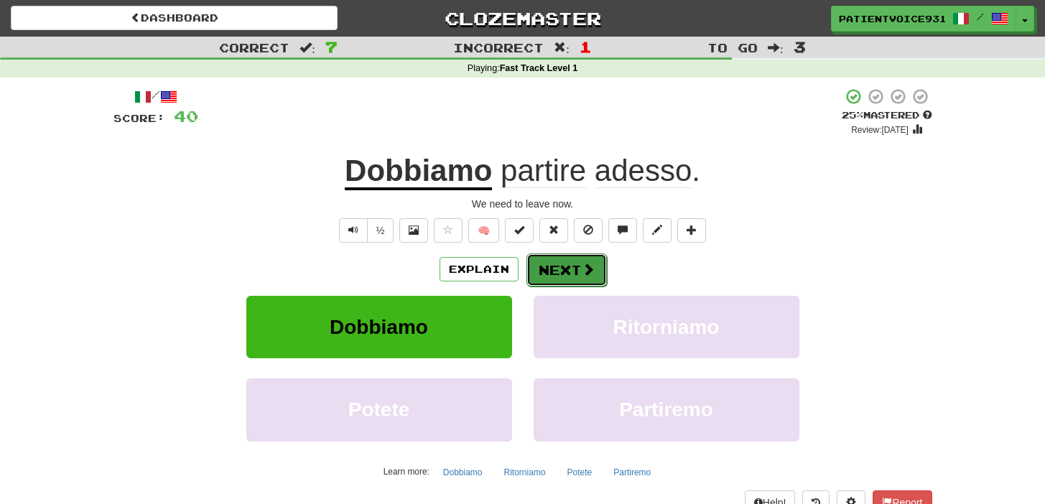
click at [526, 270] on button "Next" at bounding box center [566, 270] width 80 height 33
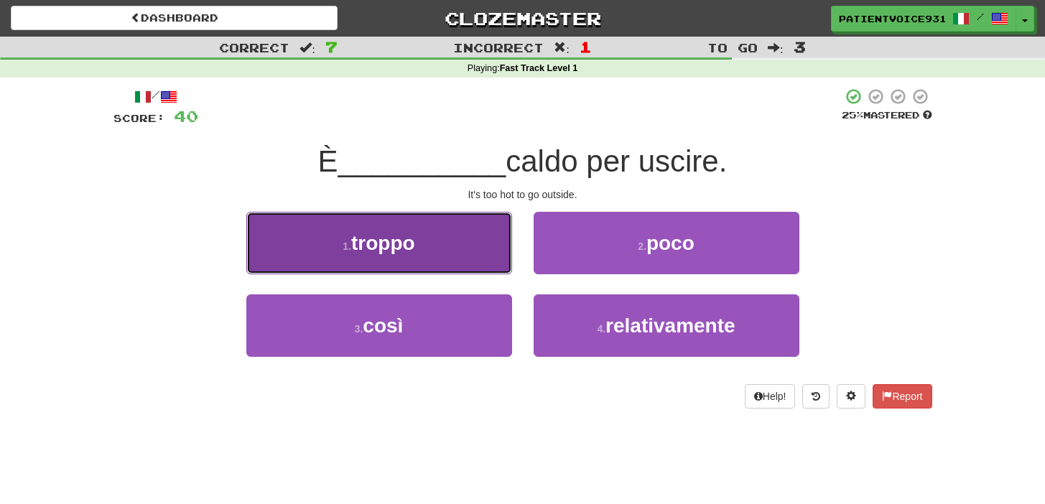
click at [445, 246] on button "1 . troppo" at bounding box center [379, 243] width 266 height 62
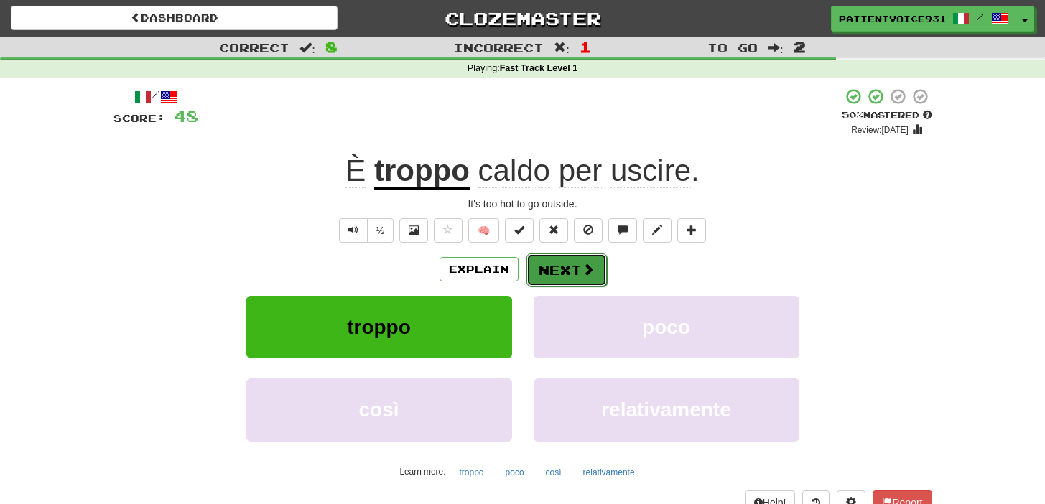
click at [565, 271] on button "Next" at bounding box center [566, 270] width 80 height 33
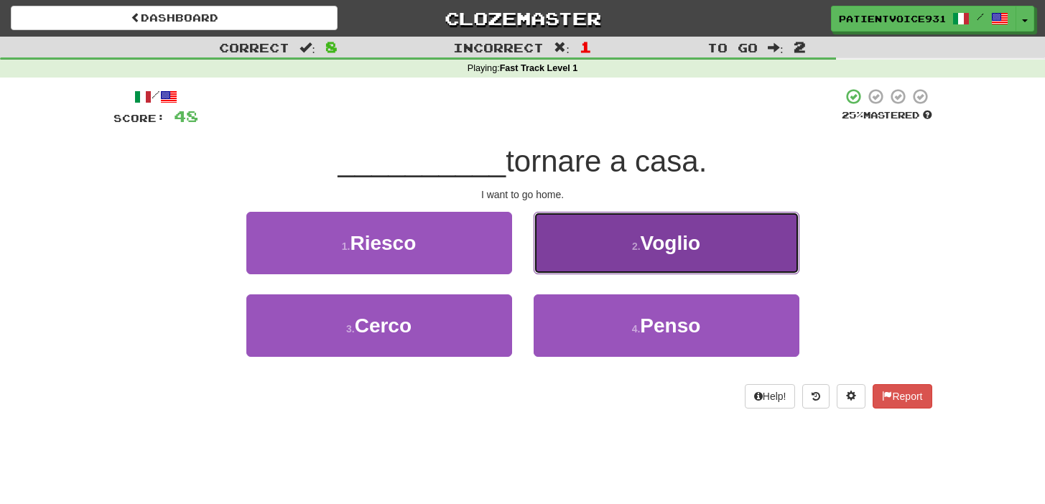
click at [569, 271] on button "2 . [GEOGRAPHIC_DATA]" at bounding box center [667, 243] width 266 height 62
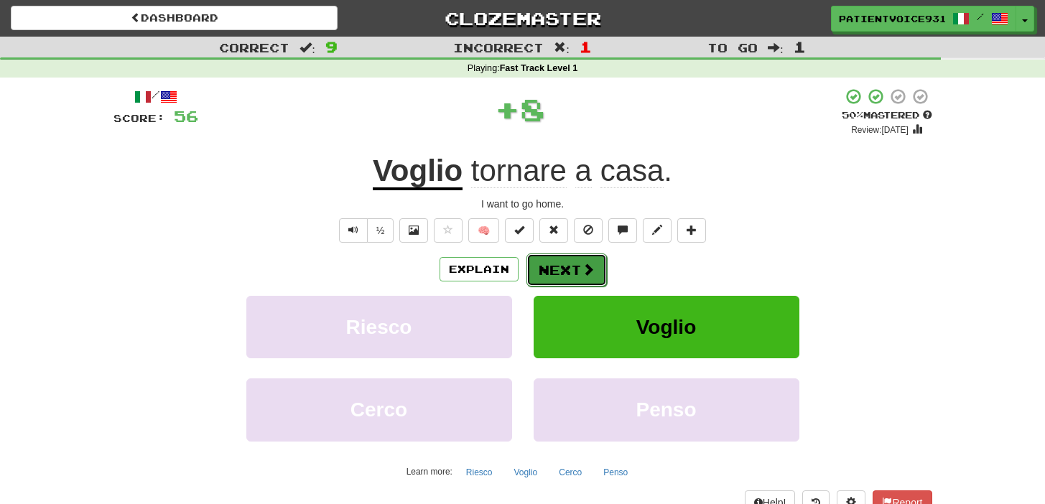
click at [570, 268] on button "Next" at bounding box center [566, 270] width 80 height 33
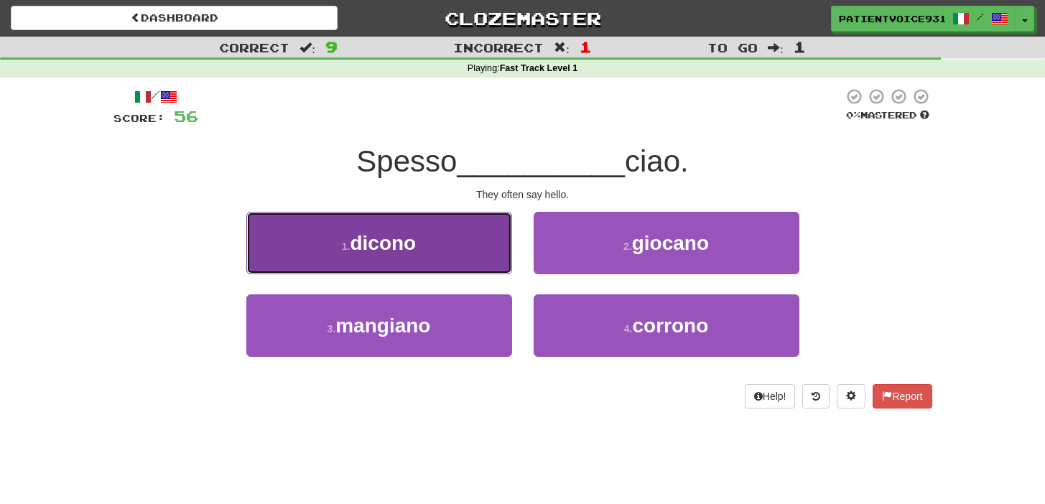
click at [440, 248] on button "1 . dicono" at bounding box center [379, 243] width 266 height 62
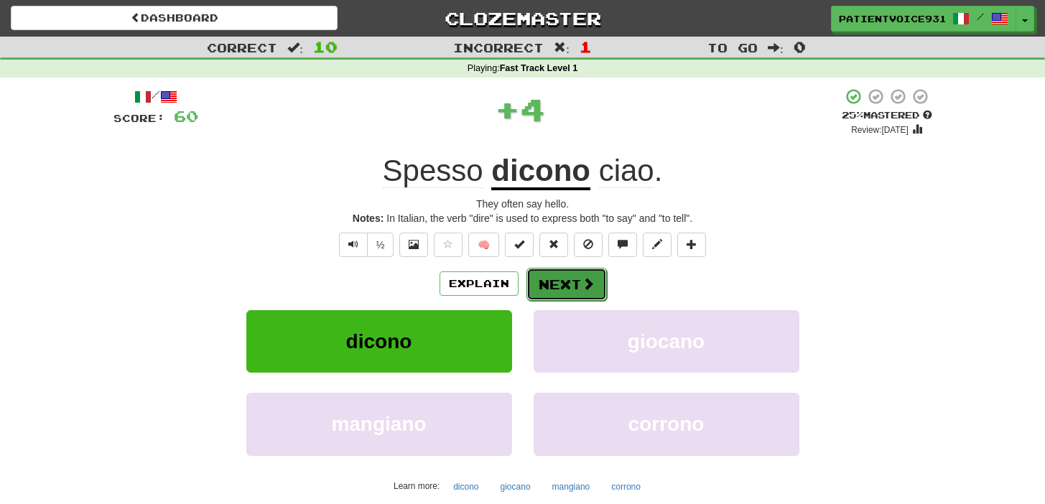
click at [577, 279] on button "Next" at bounding box center [566, 284] width 80 height 33
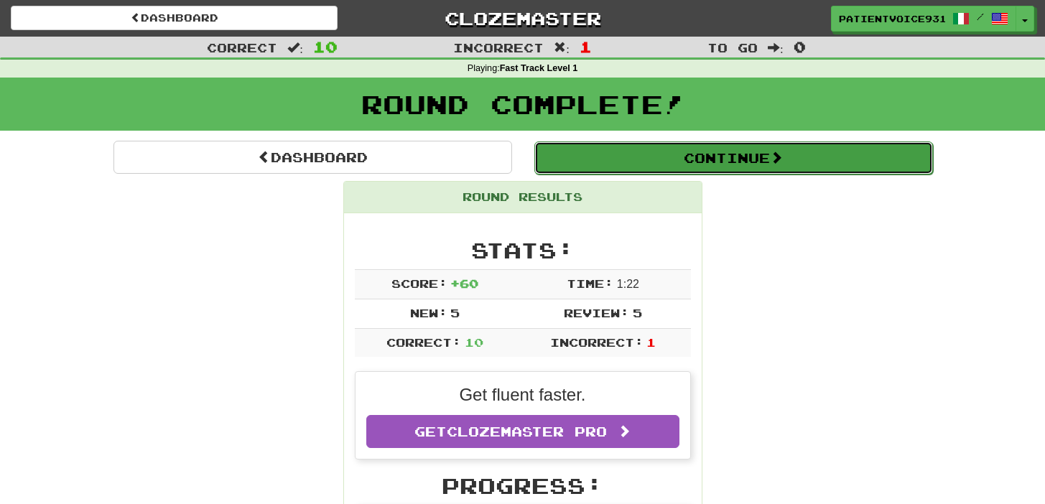
click at [699, 165] on button "Continue" at bounding box center [733, 157] width 399 height 33
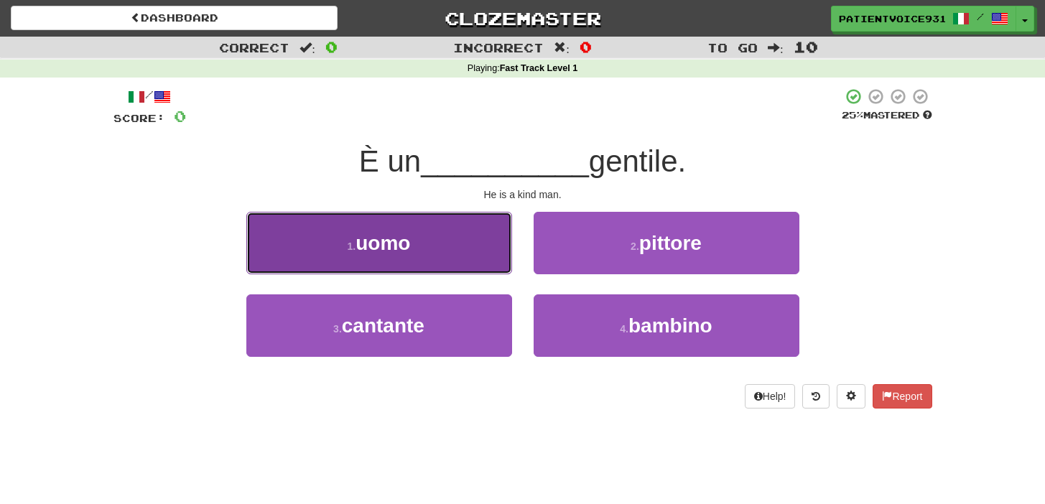
click at [299, 242] on button "1 . uomo" at bounding box center [379, 243] width 266 height 62
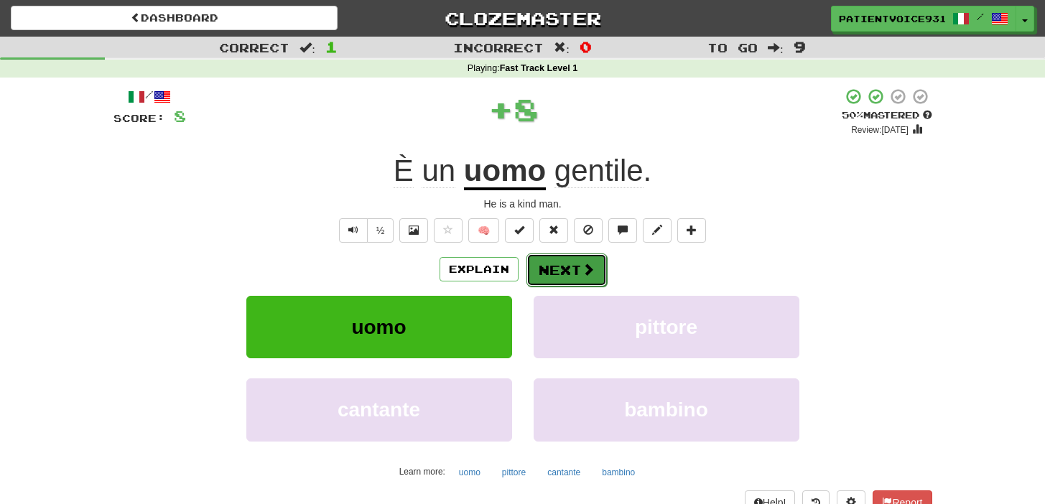
click at [566, 275] on button "Next" at bounding box center [566, 270] width 80 height 33
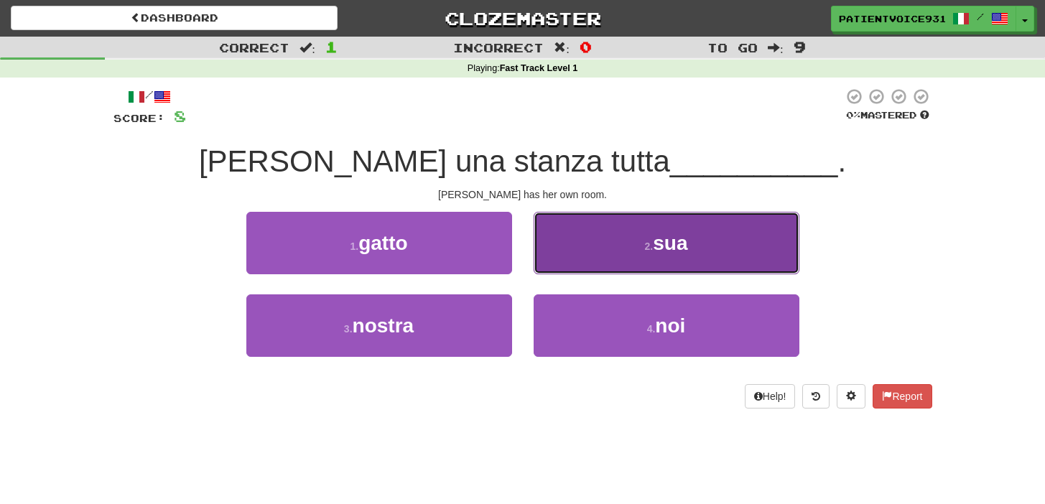
click at [610, 248] on button "2 . sua" at bounding box center [667, 243] width 266 height 62
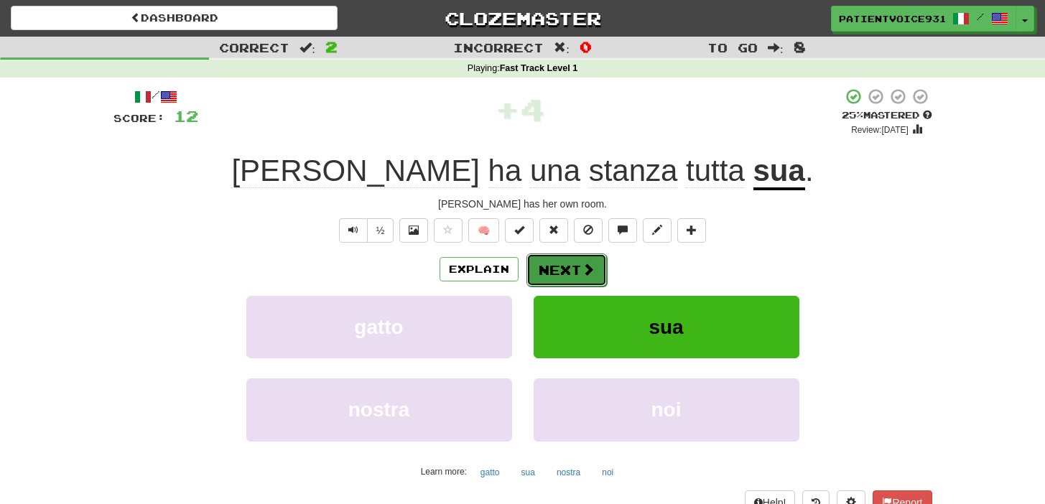
click at [582, 270] on span at bounding box center [588, 269] width 13 height 13
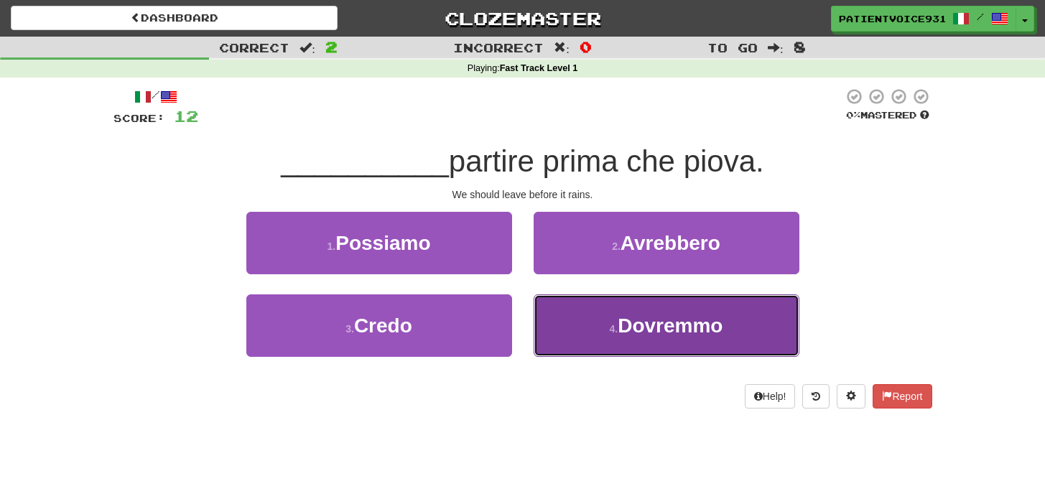
click at [615, 315] on button "4 . [GEOGRAPHIC_DATA]" at bounding box center [667, 325] width 266 height 62
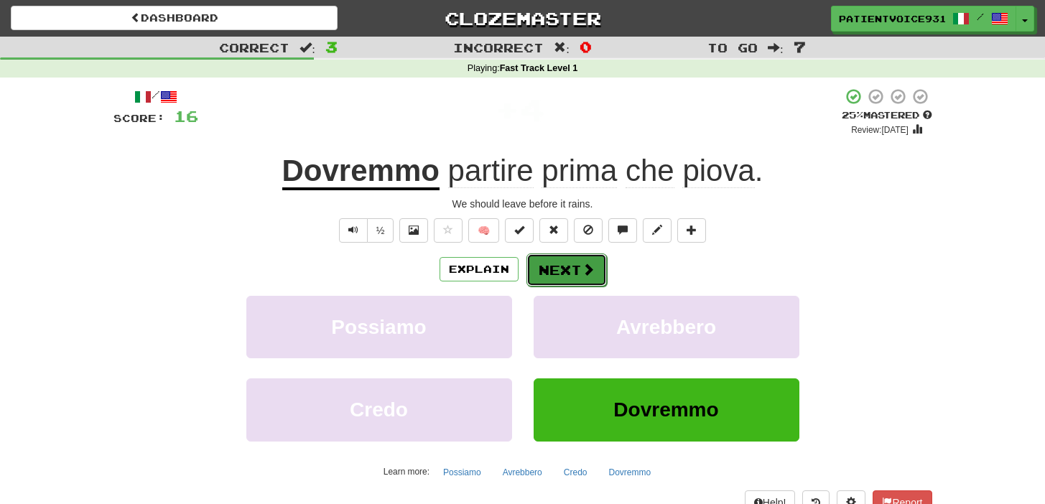
click at [564, 267] on button "Next" at bounding box center [566, 270] width 80 height 33
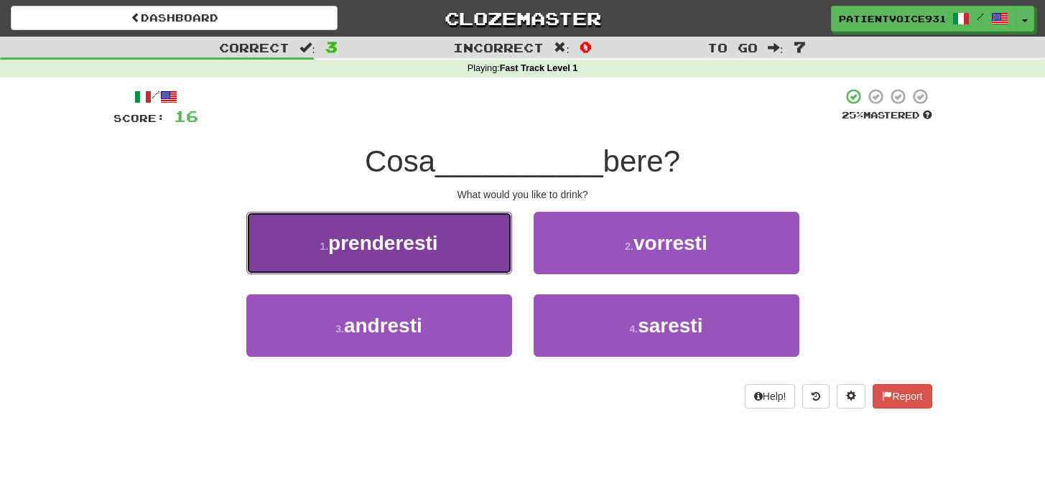
click at [471, 251] on button "1 . prenderesti" at bounding box center [379, 243] width 266 height 62
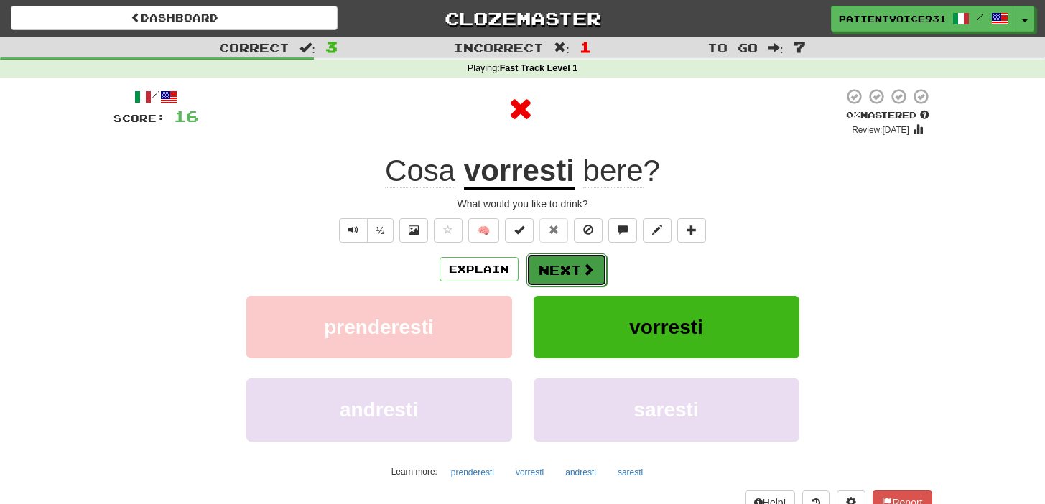
click at [573, 266] on button "Next" at bounding box center [566, 270] width 80 height 33
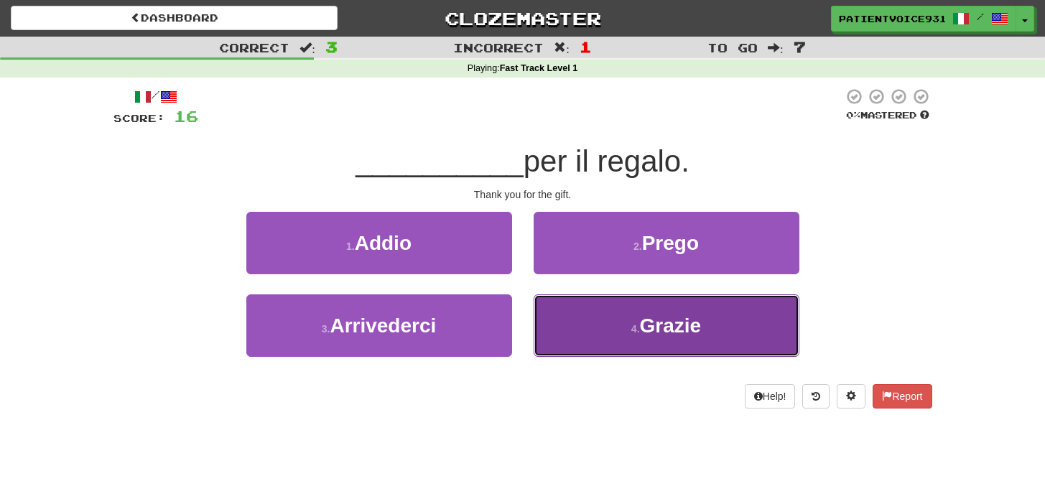
click at [605, 317] on button "4 . Grazie" at bounding box center [667, 325] width 266 height 62
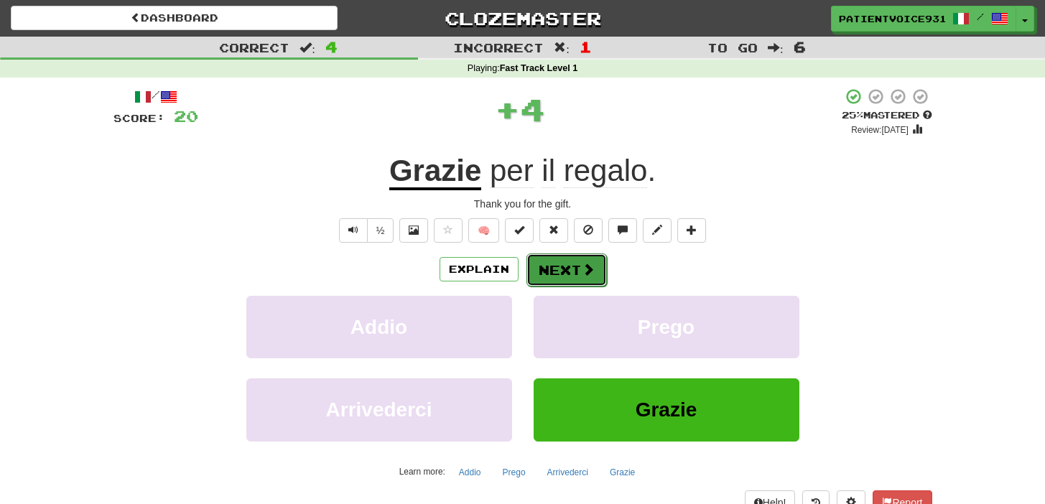
click at [571, 264] on button "Next" at bounding box center [566, 270] width 80 height 33
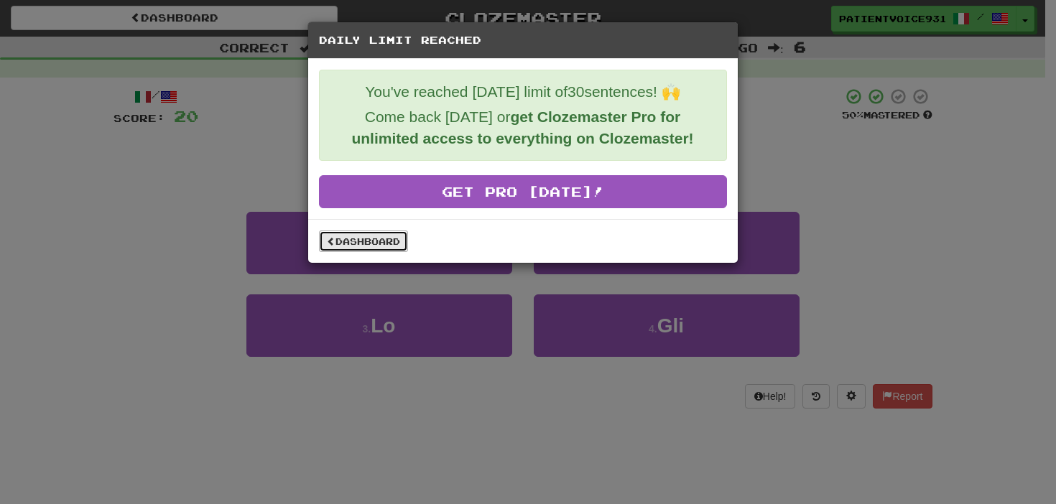
click at [379, 241] on link "Dashboard" at bounding box center [363, 242] width 89 height 22
